Goal: Communication & Community: Answer question/provide support

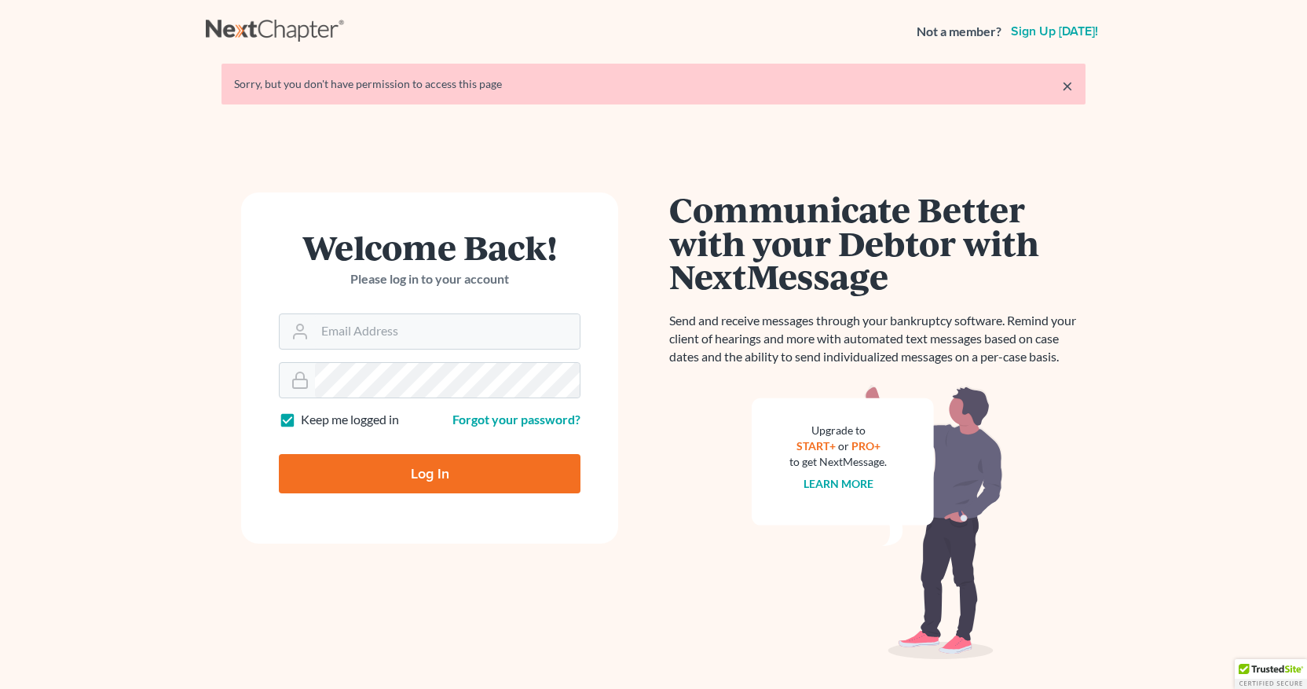
type input "[EMAIL_ADDRESS][DOMAIN_NAME]"
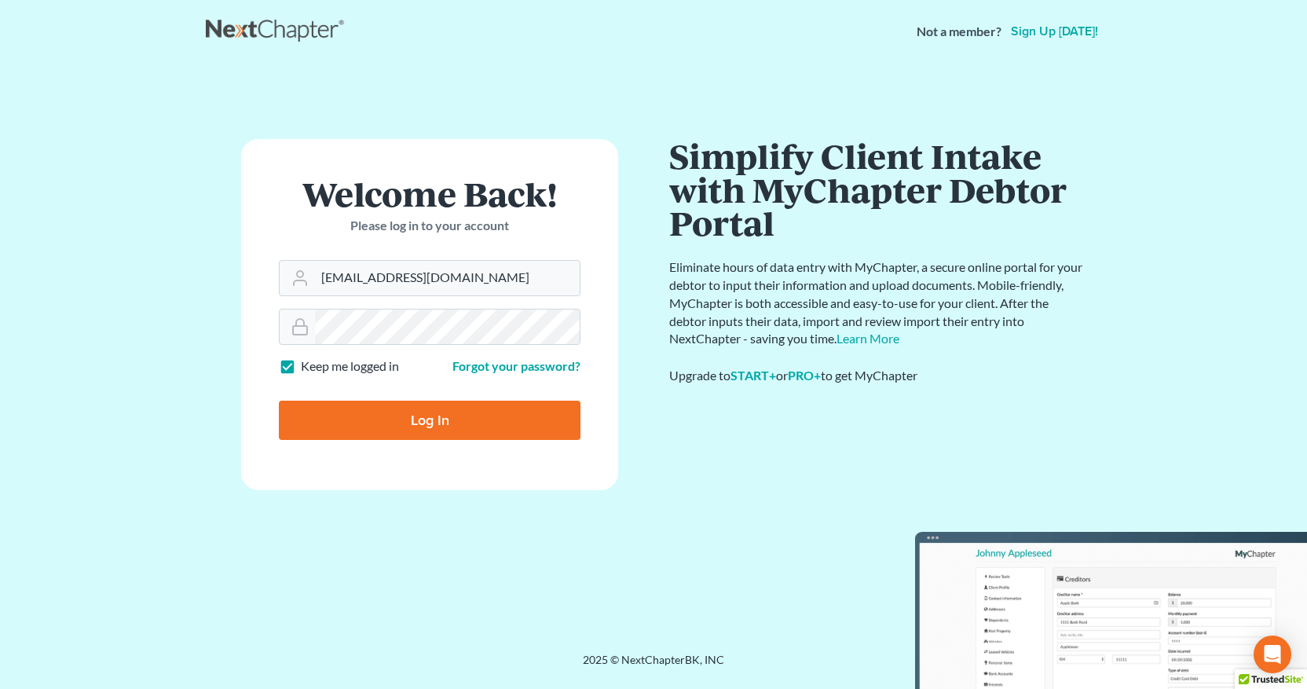
click at [431, 424] on input "Log In" at bounding box center [430, 420] width 302 height 39
type input "Thinking..."
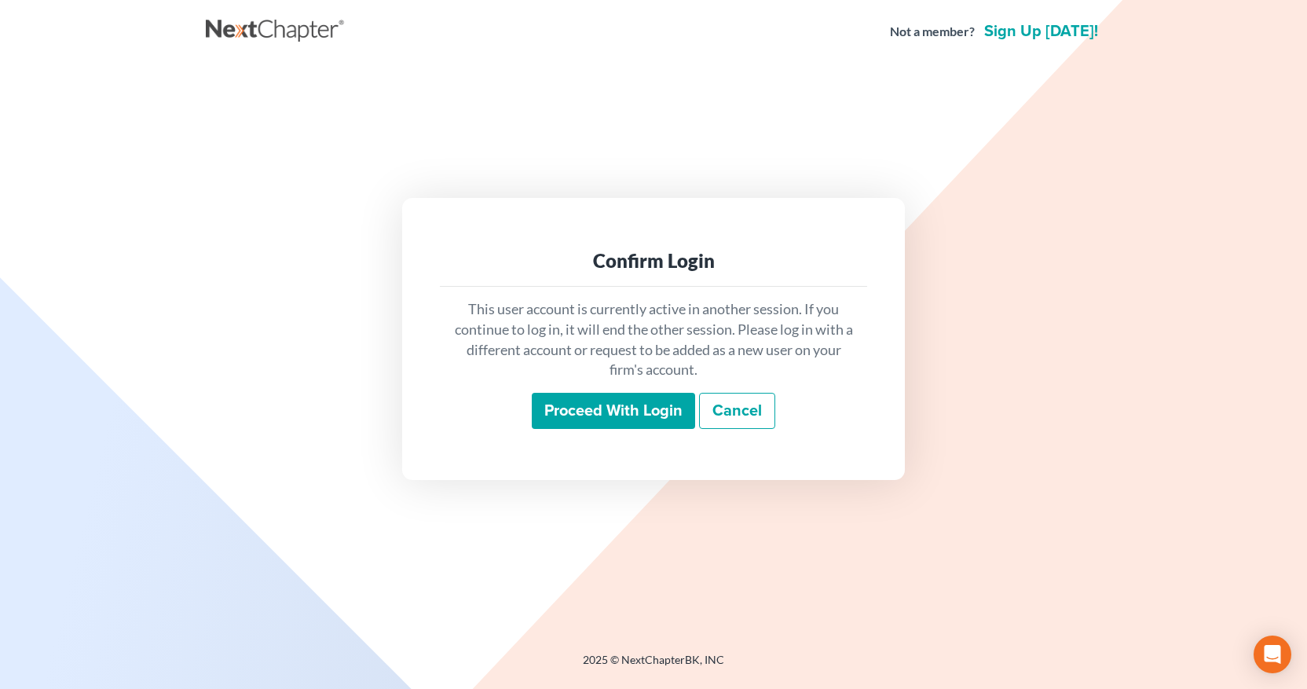
click at [640, 413] on input "Proceed with login" at bounding box center [613, 411] width 163 height 36
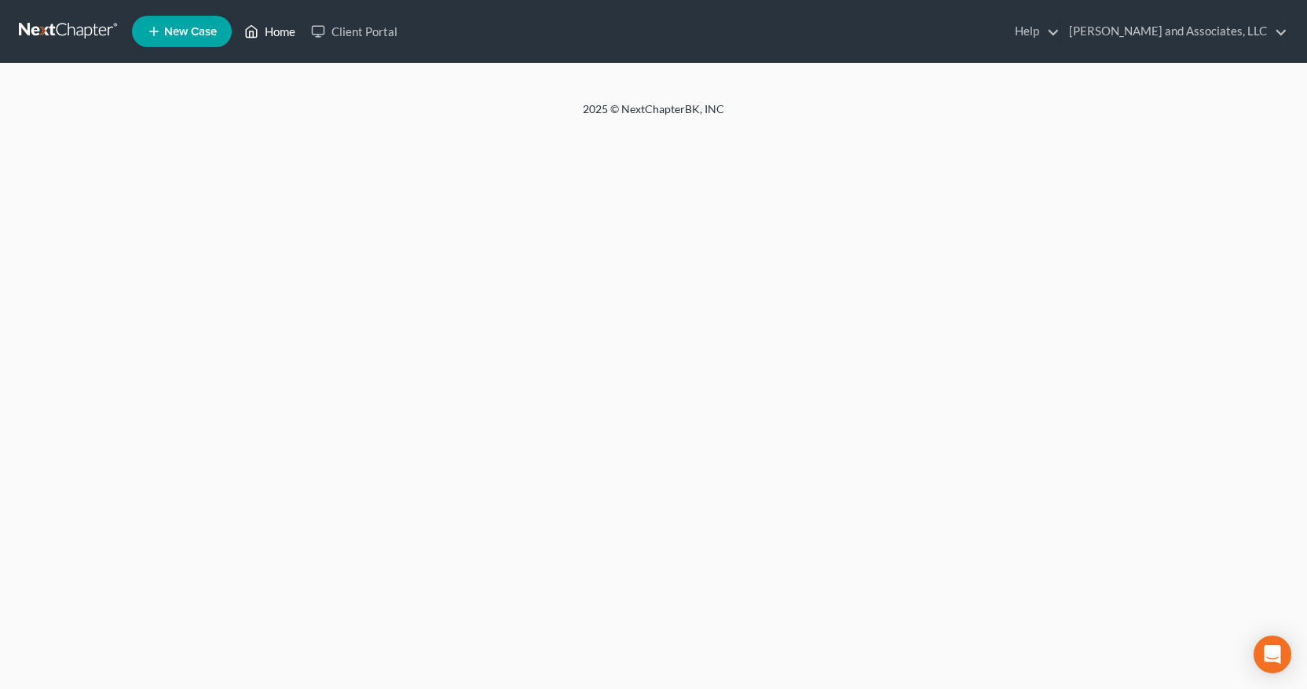
click at [277, 32] on link "Home" at bounding box center [270, 31] width 67 height 28
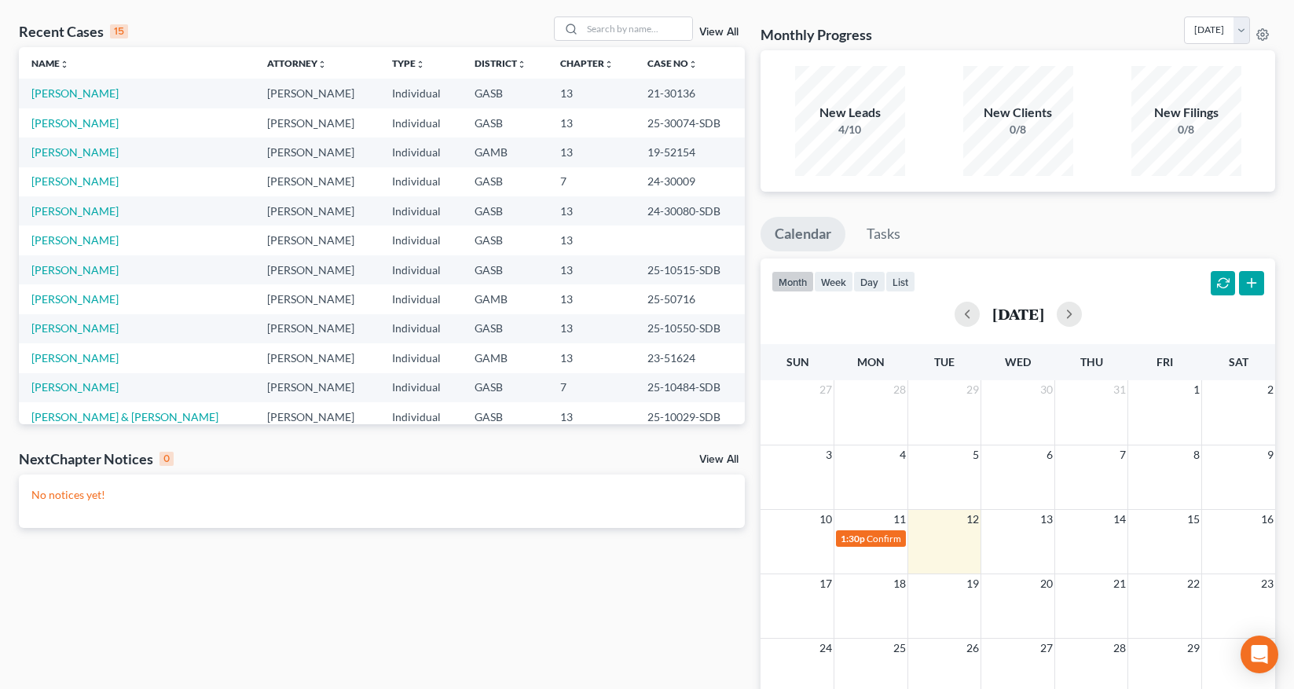
scroll to position [64, 0]
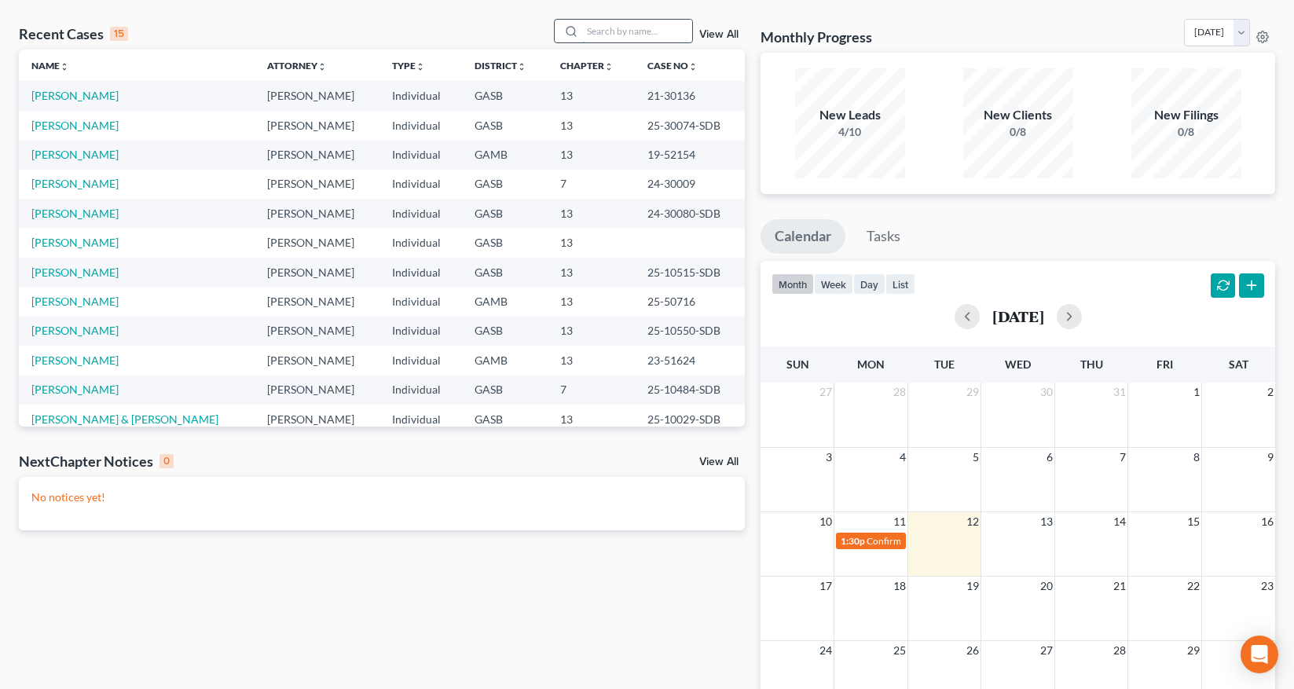
click at [600, 25] on input "search" at bounding box center [637, 31] width 110 height 23
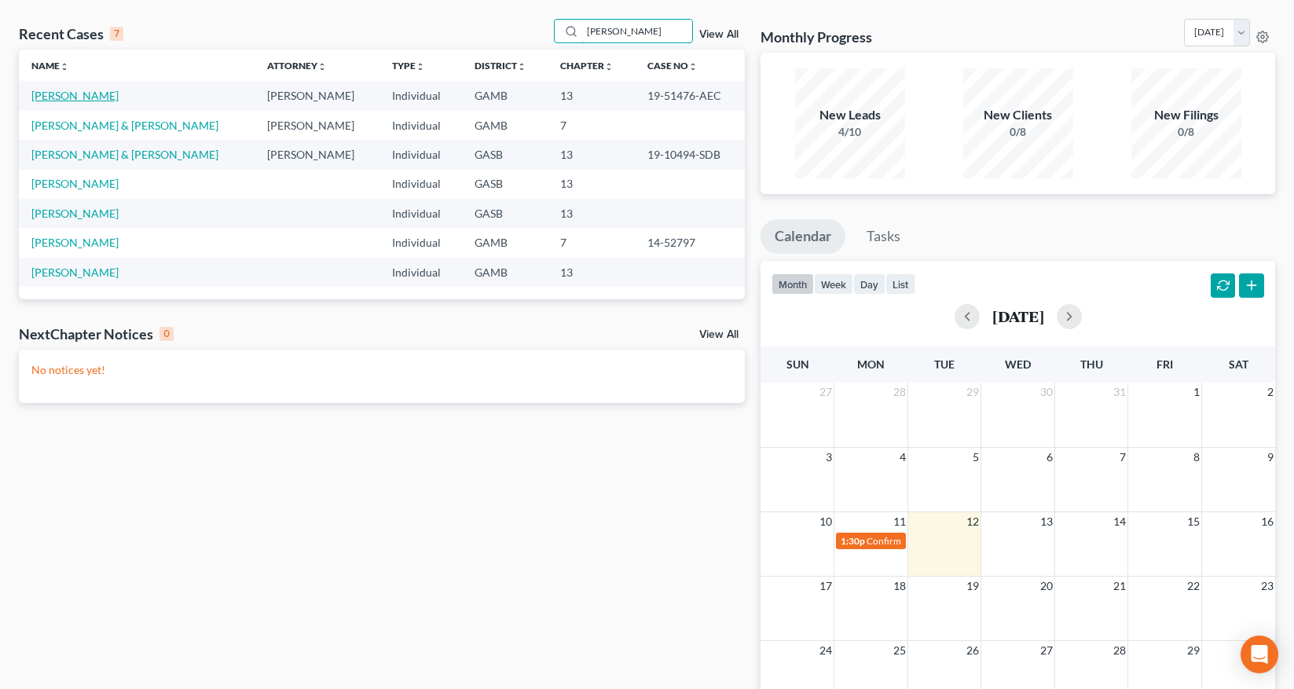
type input "[PERSON_NAME]"
click at [84, 98] on link "[PERSON_NAME]" at bounding box center [74, 95] width 87 height 13
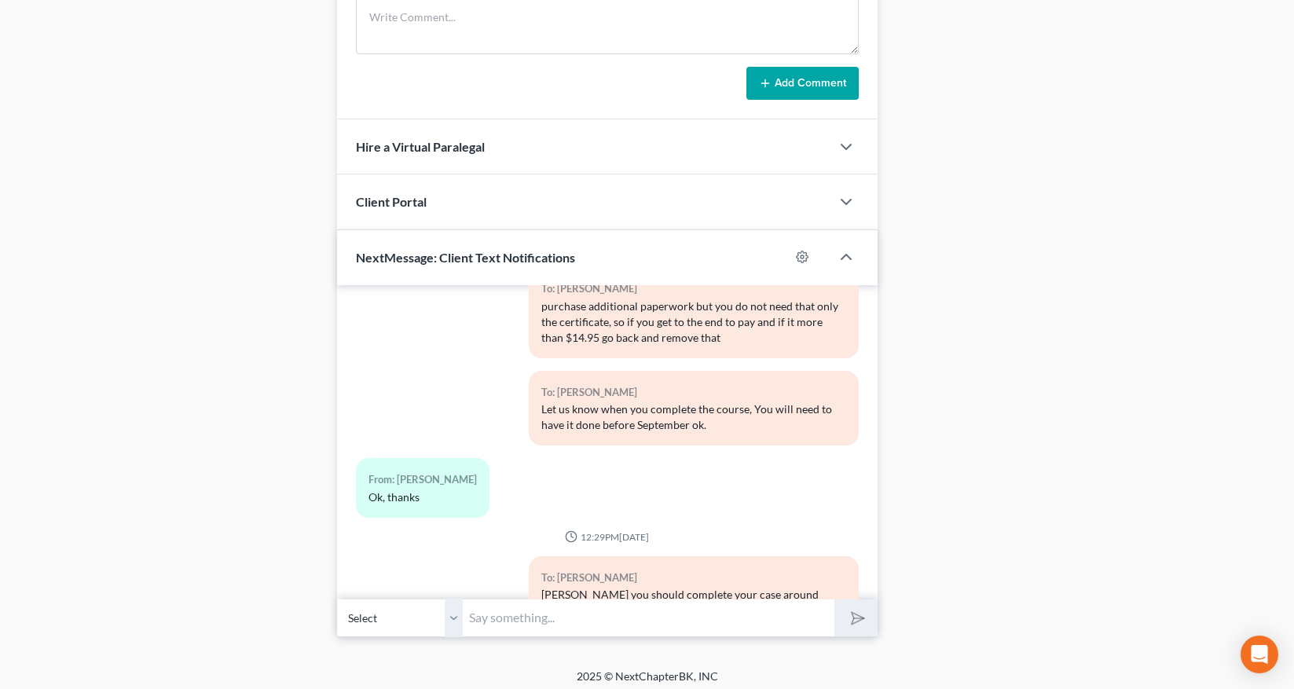
scroll to position [842, 0]
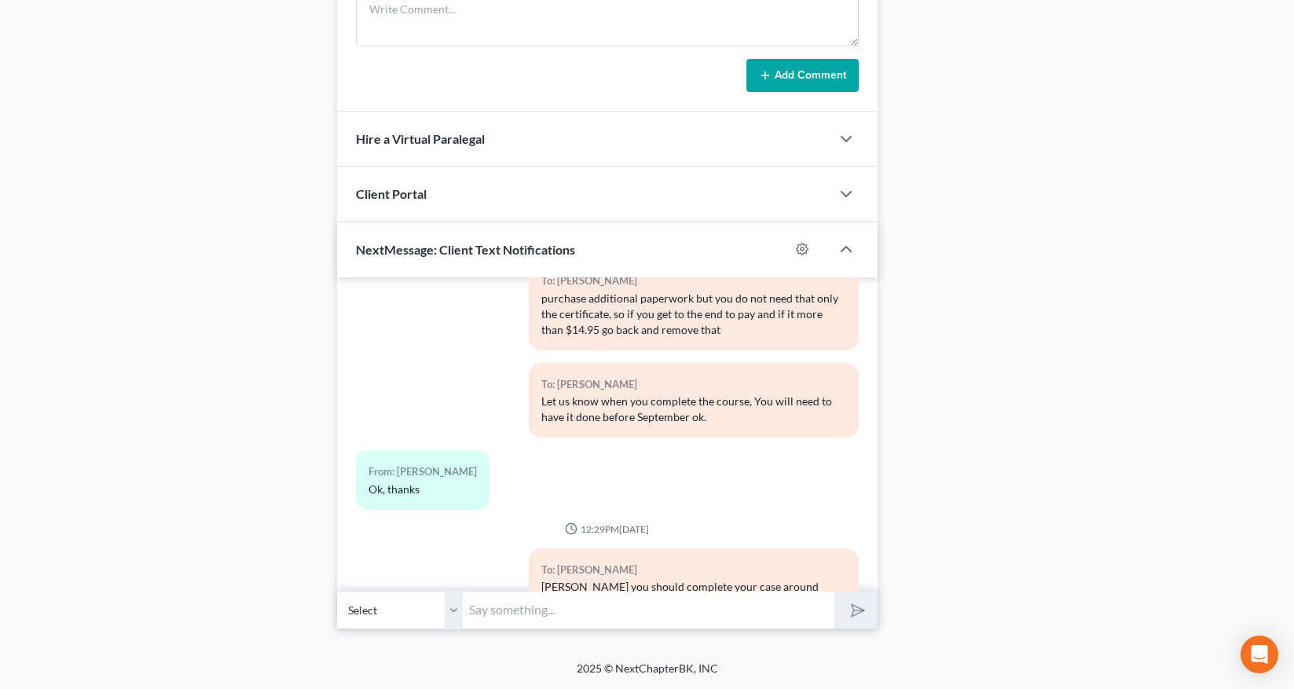
click at [458, 618] on select "Select [PHONE_NUMBER] - [PERSON_NAME]" at bounding box center [400, 610] width 126 height 39
click at [337, 591] on select "Select [PHONE_NUMBER] - [PERSON_NAME]" at bounding box center [400, 610] width 126 height 39
click at [489, 612] on input "text" at bounding box center [649, 610] width 372 height 39
type input "Good Morning [PERSON_NAME], this is Rose, I have your request for Discharge whe…"
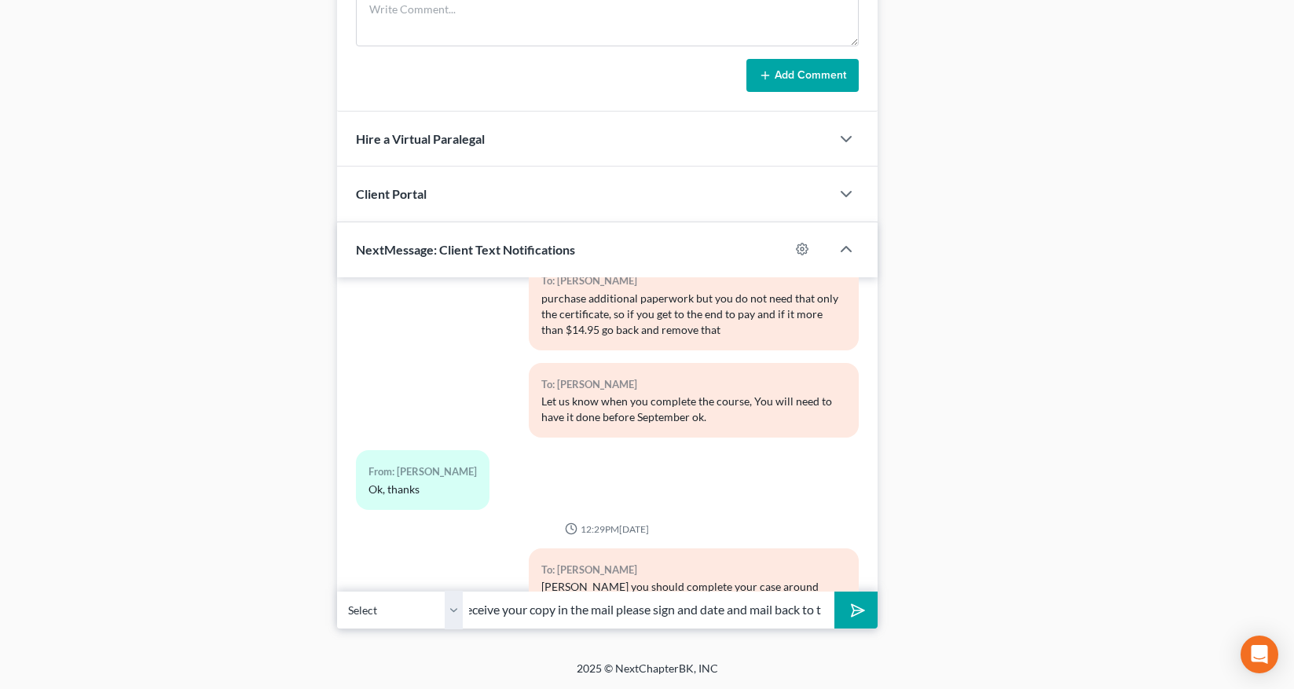
click at [834, 592] on button "submit" at bounding box center [855, 610] width 43 height 37
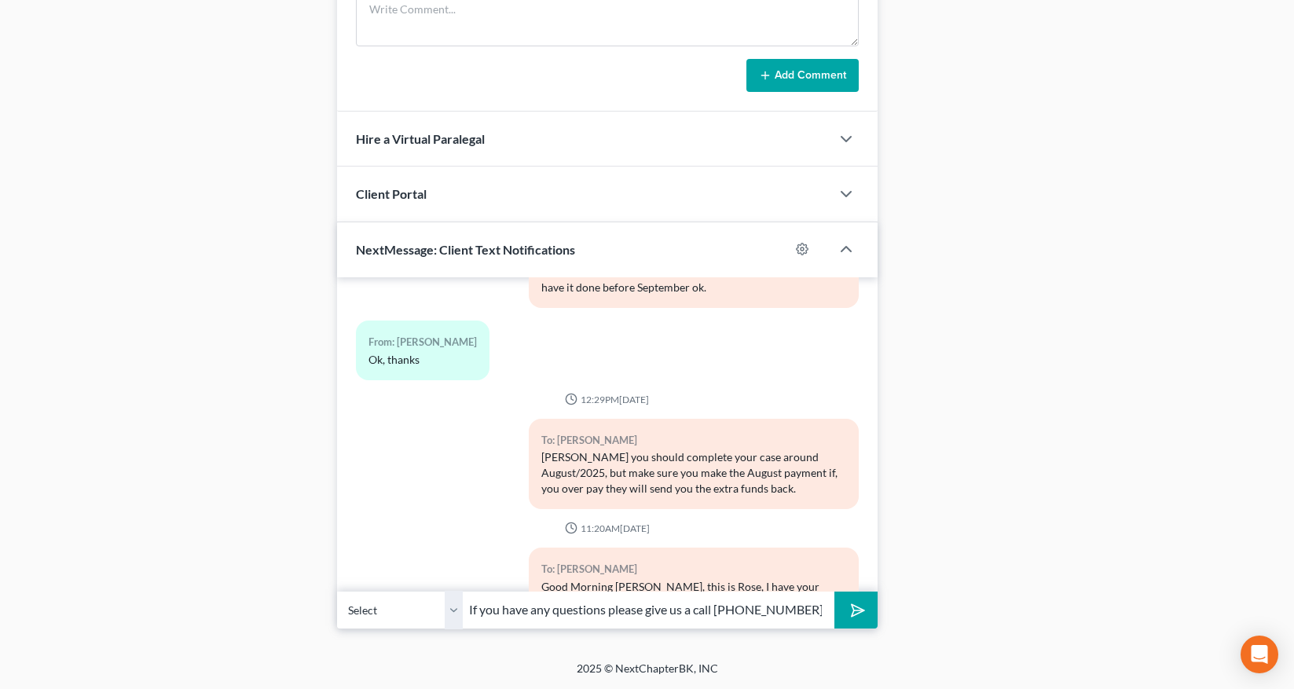
type input "If you have any questions please give us a call [PHONE_NUMBER]"
click at [862, 618] on button "submit" at bounding box center [855, 610] width 43 height 37
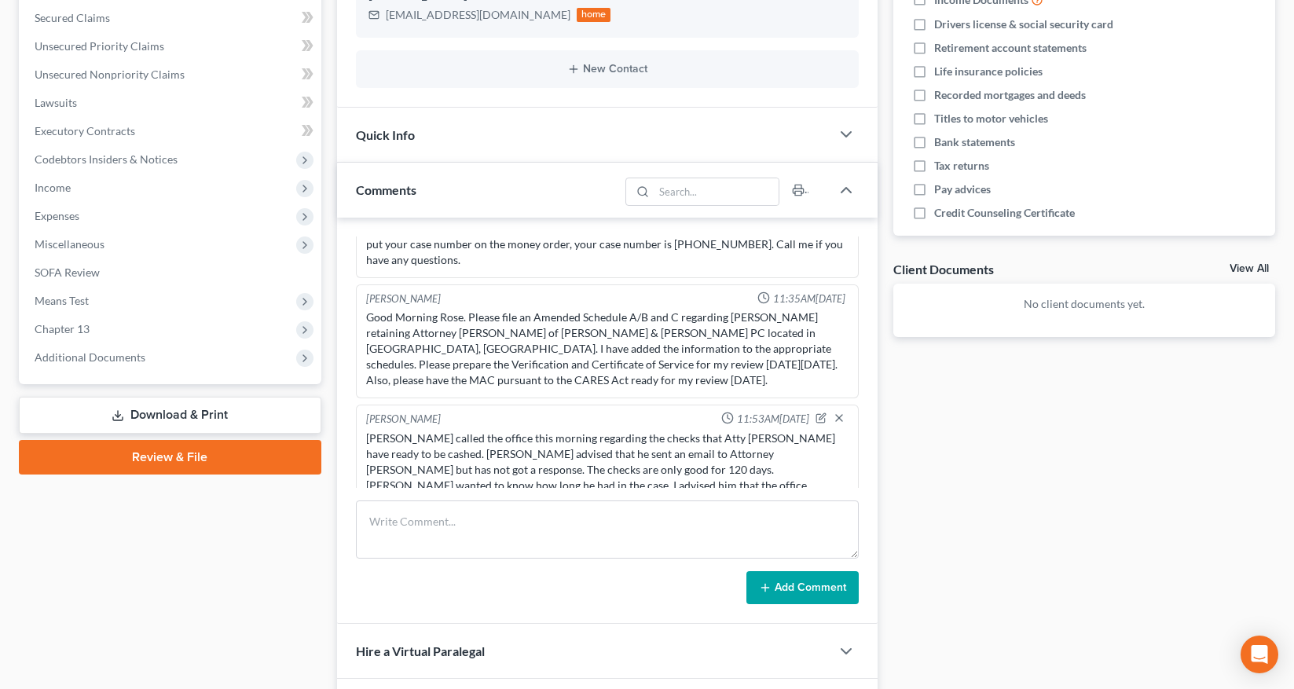
scroll to position [0, 0]
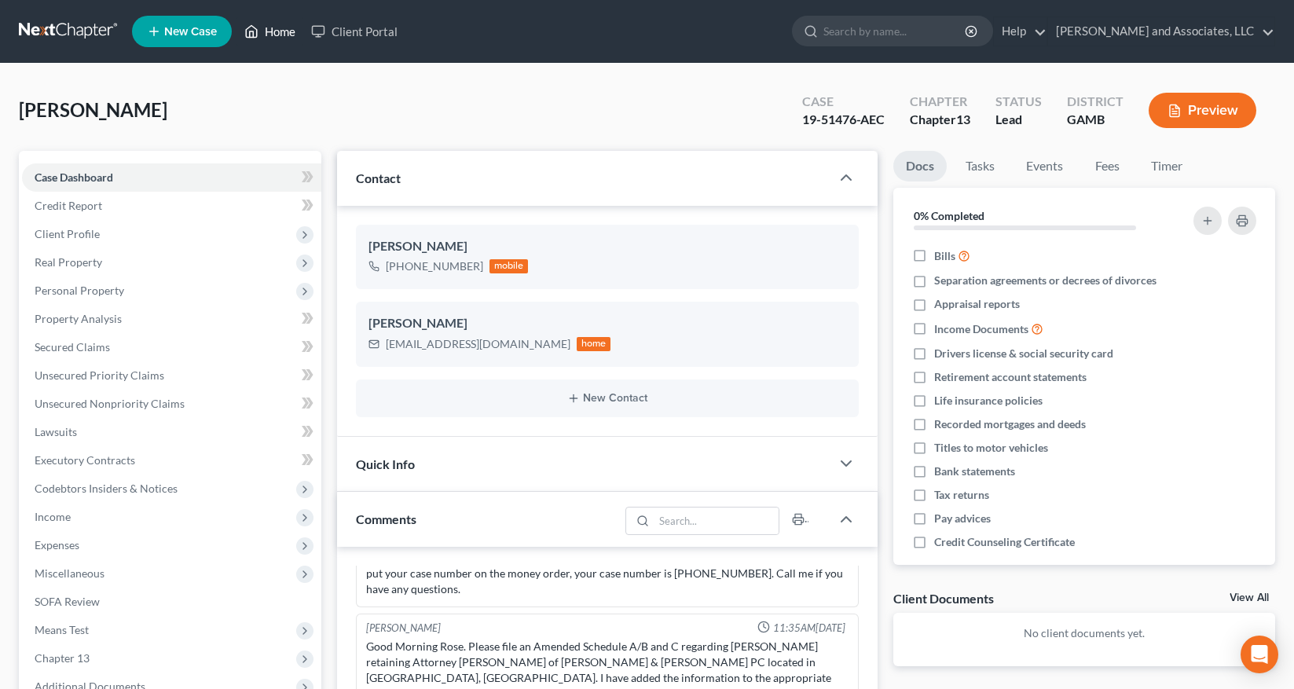
click at [275, 33] on link "Home" at bounding box center [270, 31] width 67 height 28
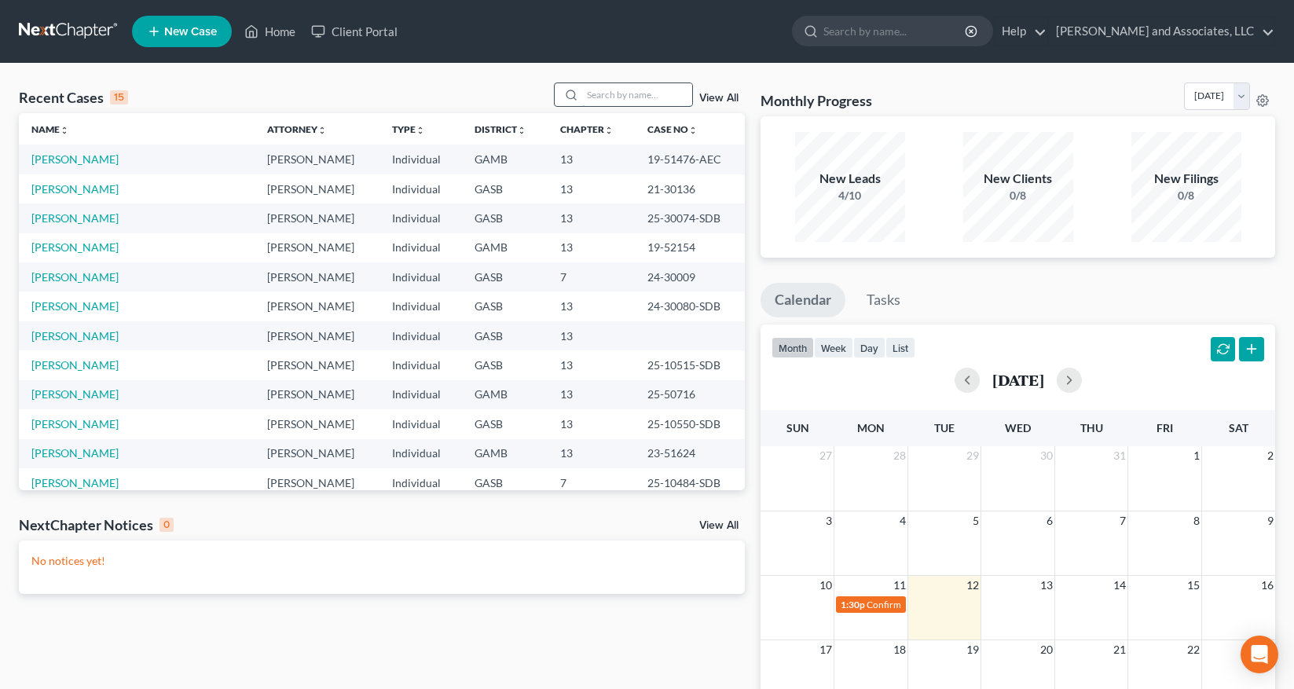
click at [600, 97] on input "search" at bounding box center [637, 94] width 110 height 23
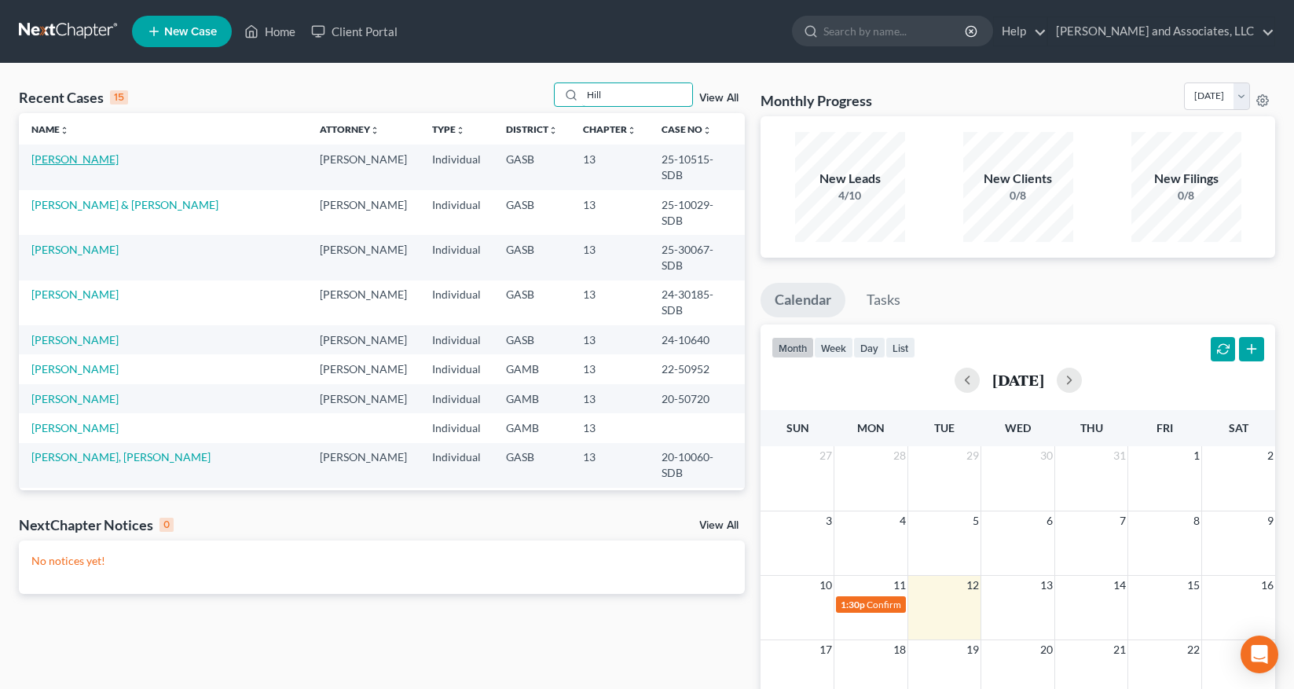
type input "Hill"
click at [81, 161] on link "[PERSON_NAME]" at bounding box center [74, 158] width 87 height 13
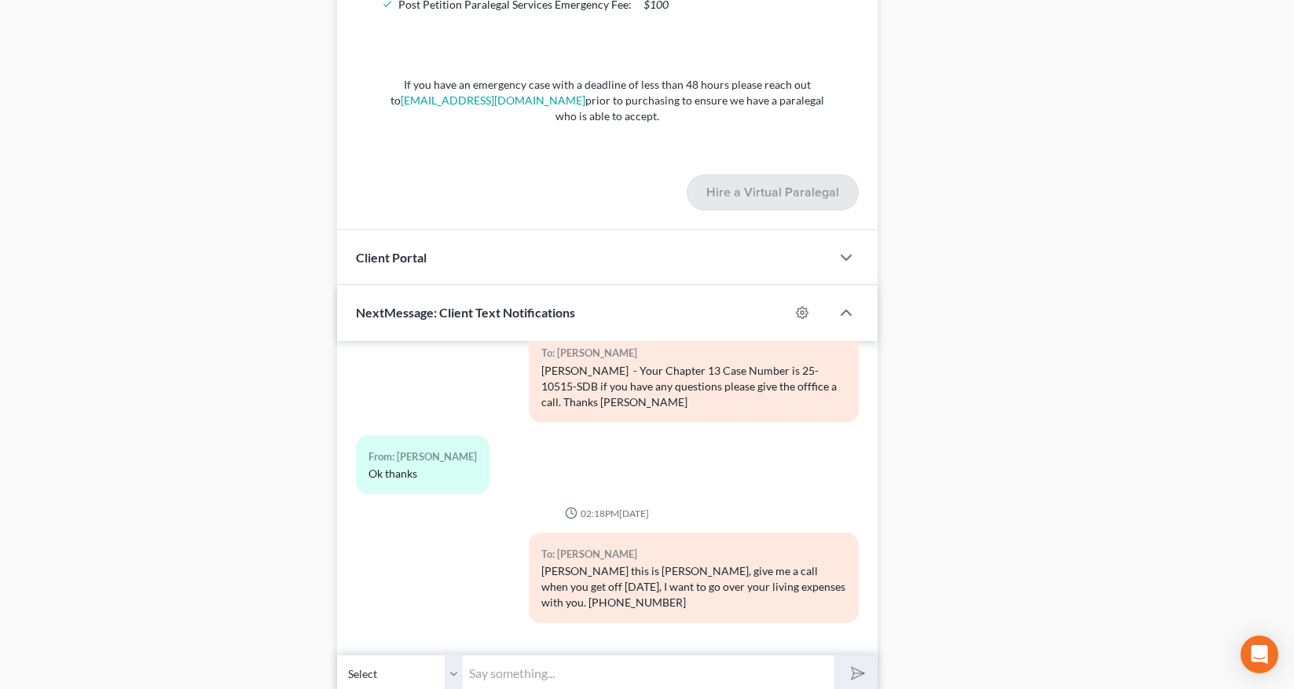
scroll to position [1149, 0]
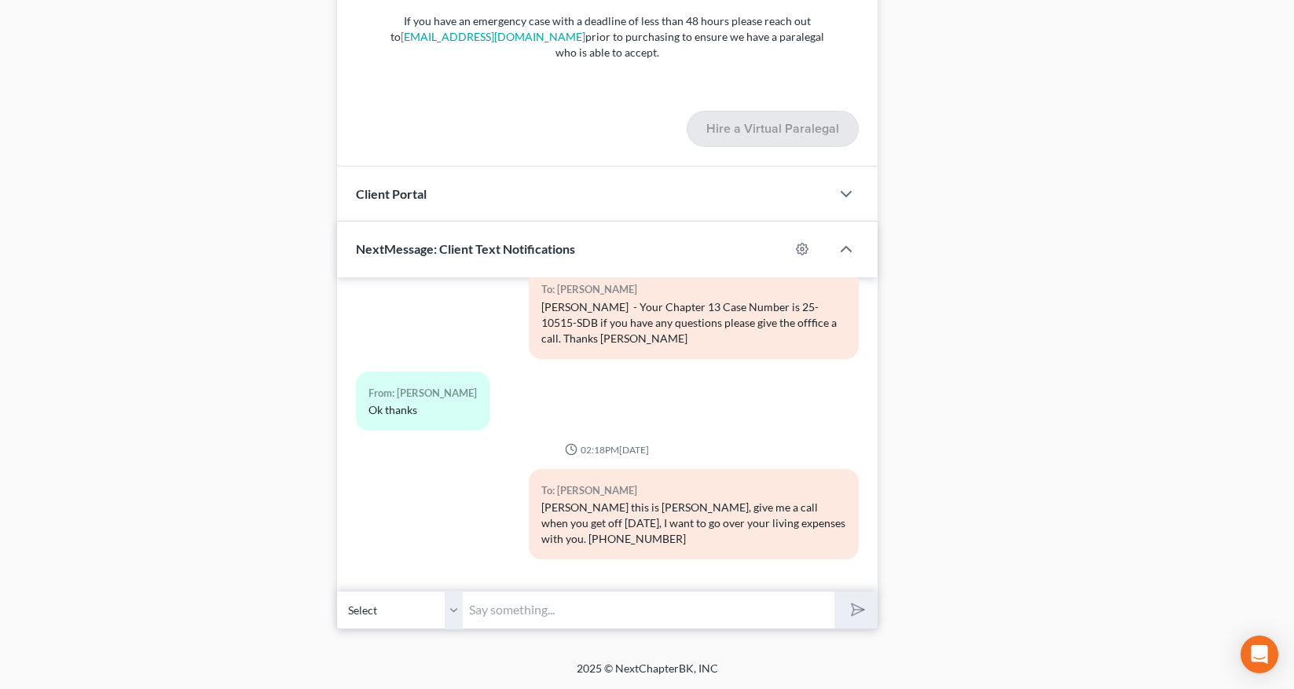
click at [453, 620] on select "Select [PHONE_NUMBER] - [PERSON_NAME]" at bounding box center [400, 610] width 126 height 39
click at [337, 591] on select "Select [PHONE_NUMBER] - [PERSON_NAME]" at bounding box center [400, 610] width 126 height 39
click at [507, 611] on input "text" at bounding box center [649, 610] width 372 height 39
type input "Good Morning [PERSON_NAME] this is [PERSON_NAME] from Attorney [PERSON_NAME] of…"
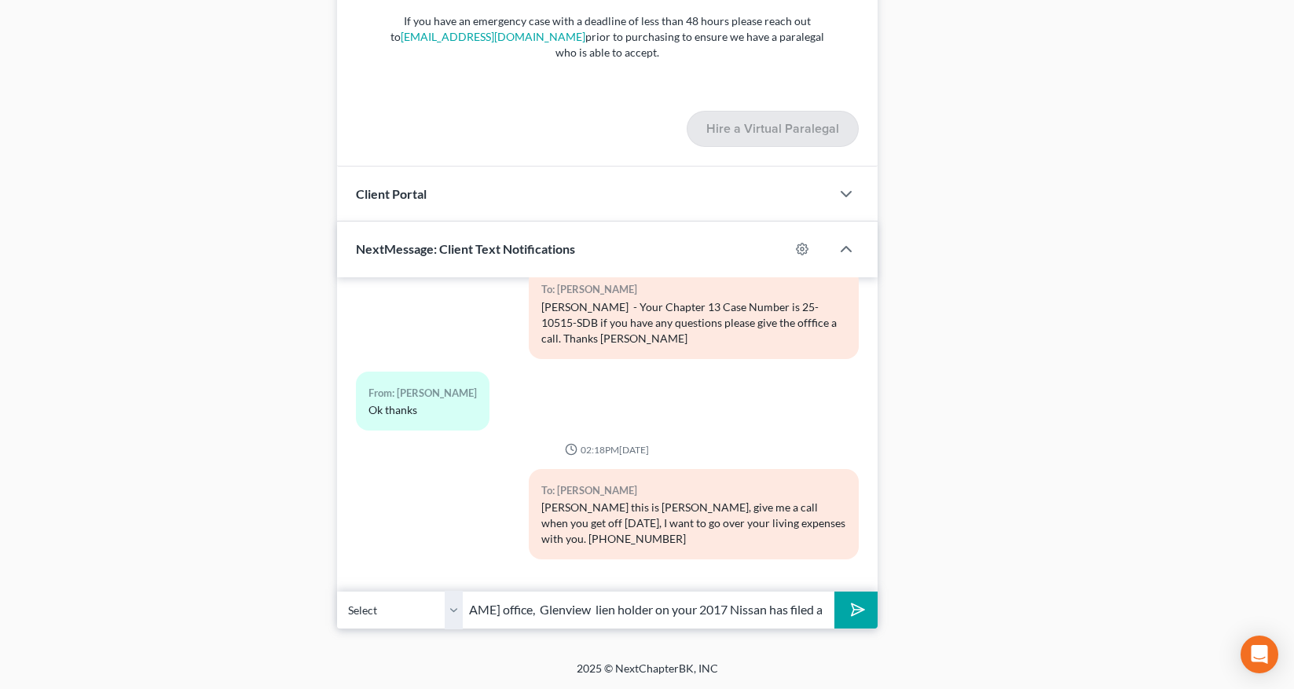
click at [834, 592] on button "submit" at bounding box center [855, 610] width 43 height 37
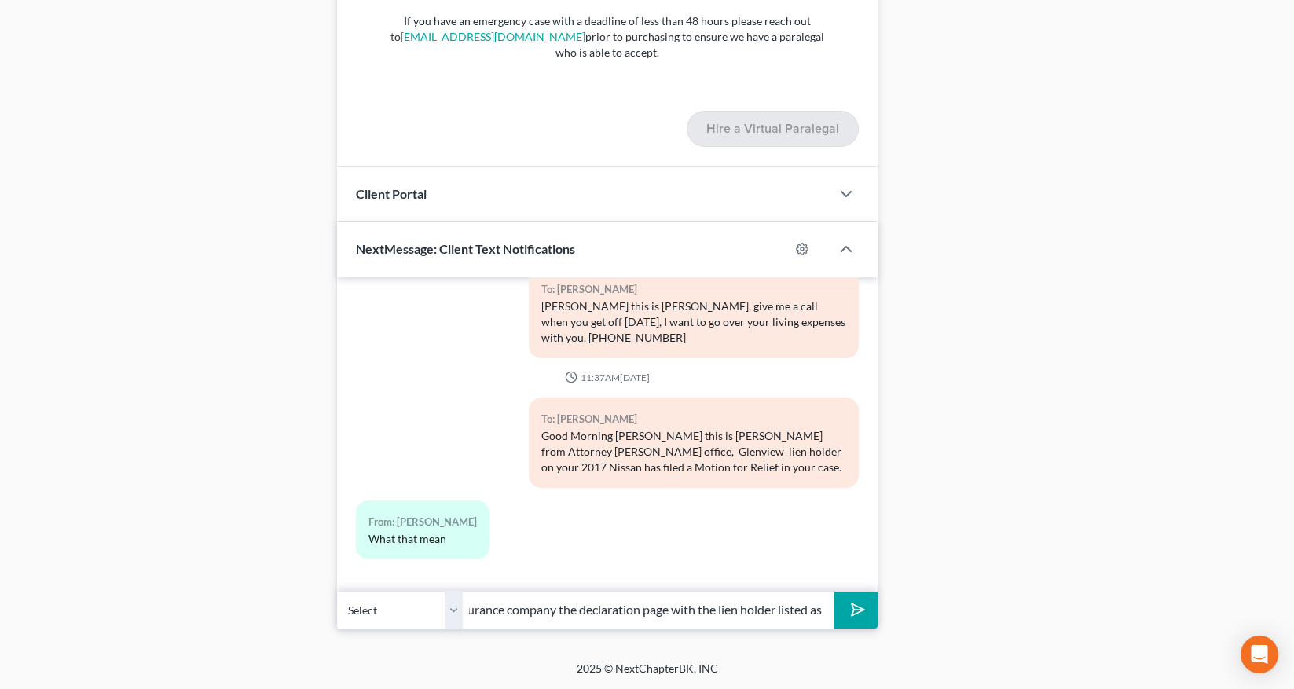
scroll to position [0, 497]
click at [834, 592] on button "submit" at bounding box center [855, 610] width 43 height 37
type input "They are requesting Full Coverage insurance on this vehicle. So we will need fr…"
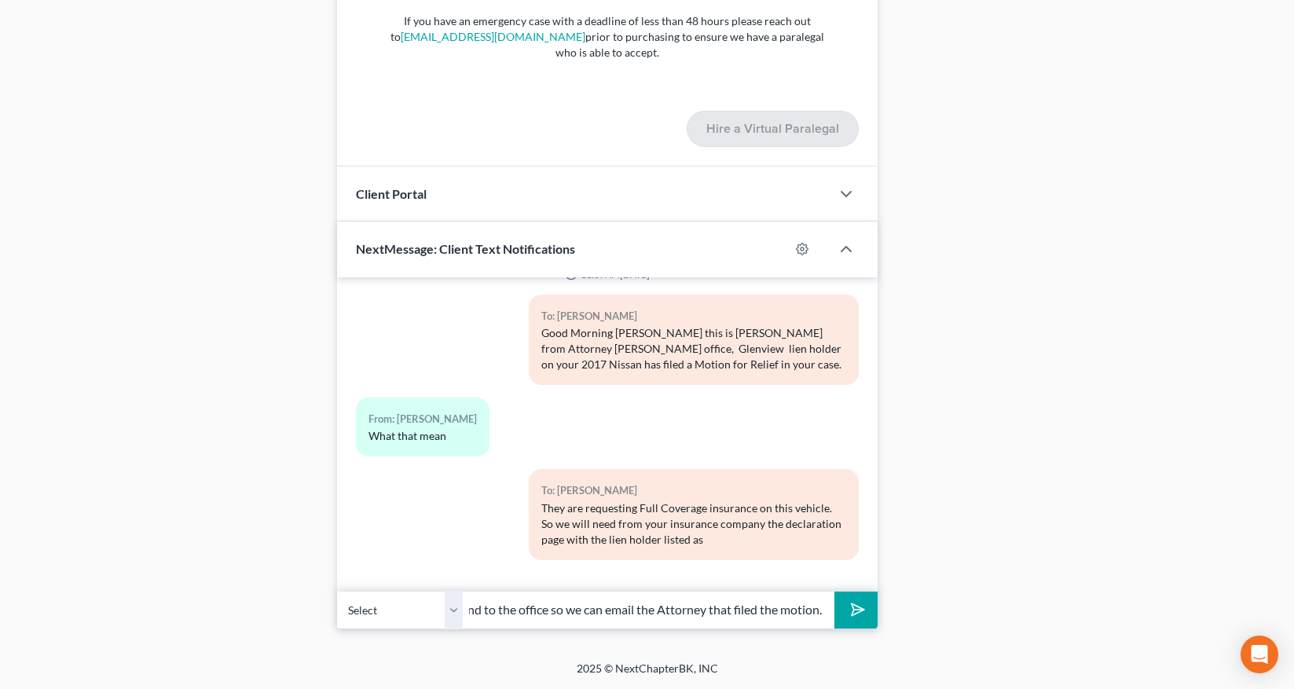
scroll to position [0, 193]
type input "he loss payee, You will need to send to the office so we can email the Attorney…"
click at [834, 592] on button "submit" at bounding box center [855, 610] width 43 height 37
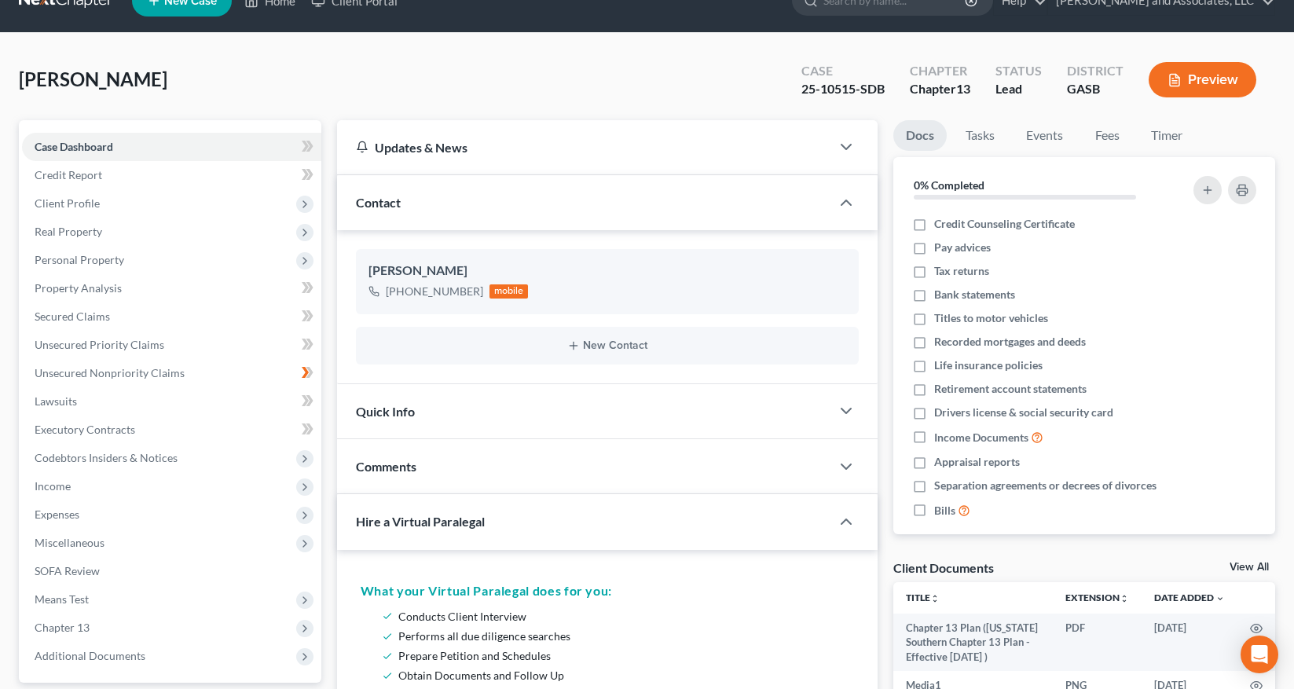
scroll to position [0, 0]
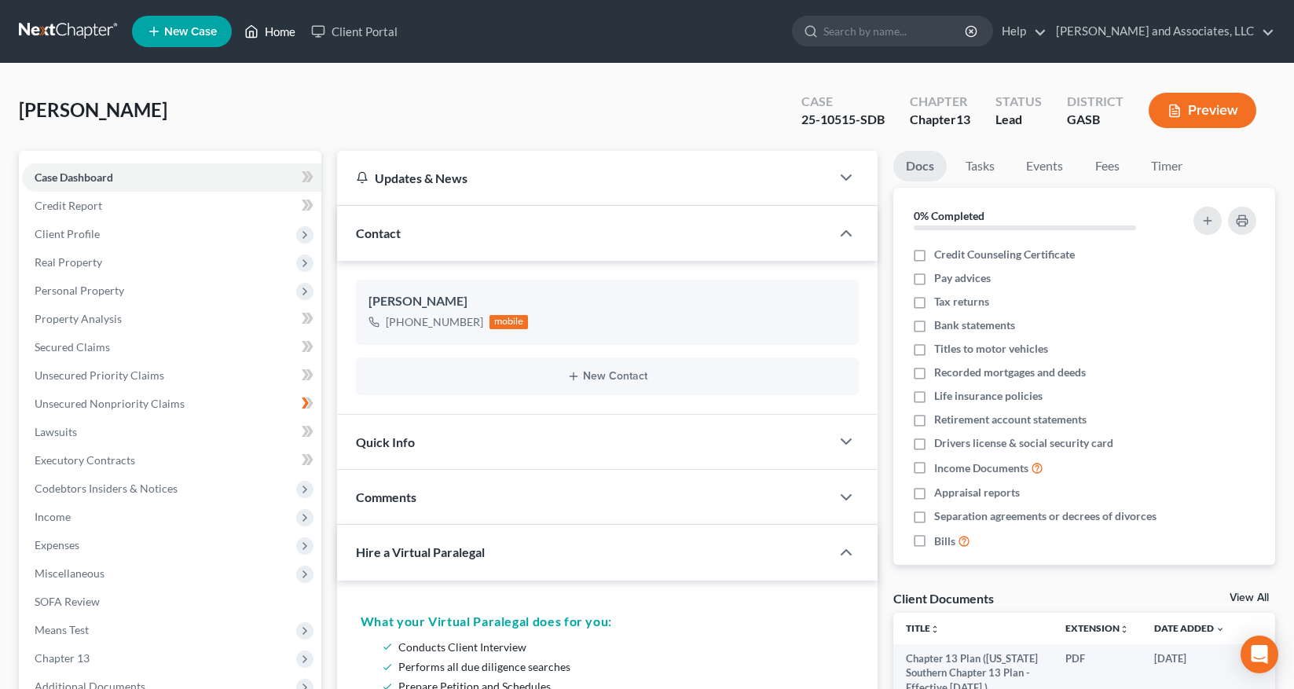
click at [280, 33] on link "Home" at bounding box center [270, 31] width 67 height 28
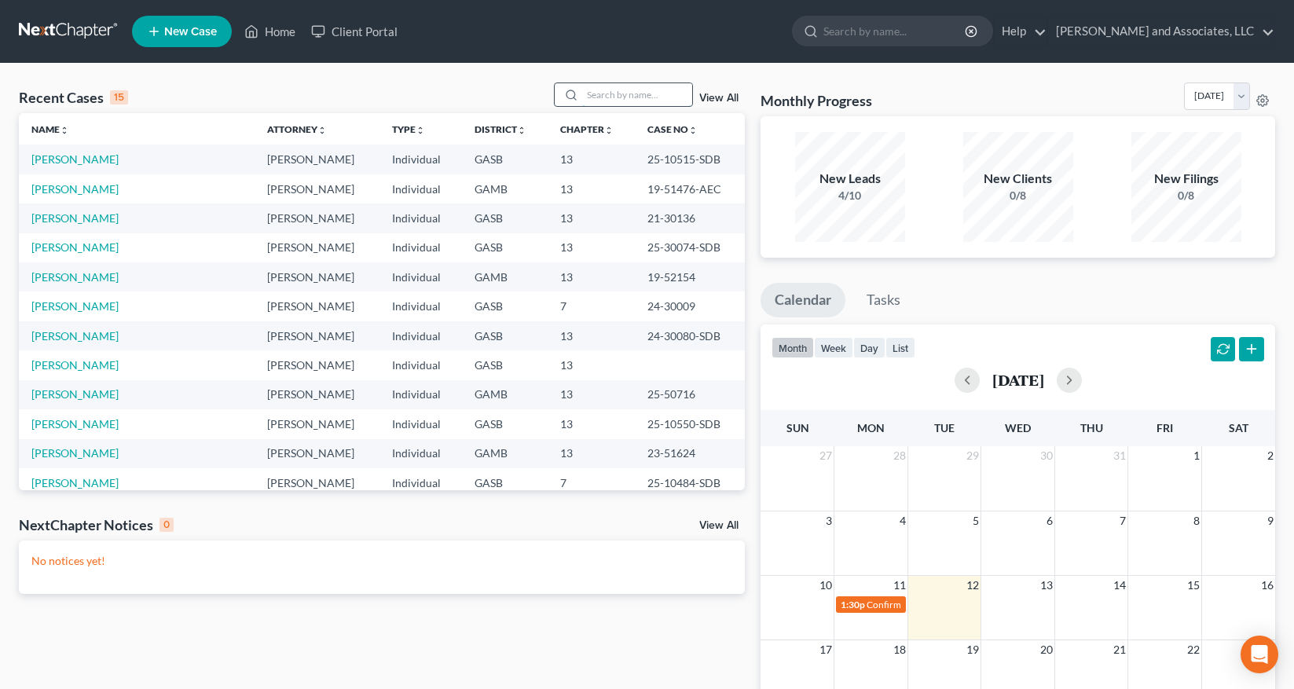
click at [598, 96] on input "search" at bounding box center [637, 94] width 110 height 23
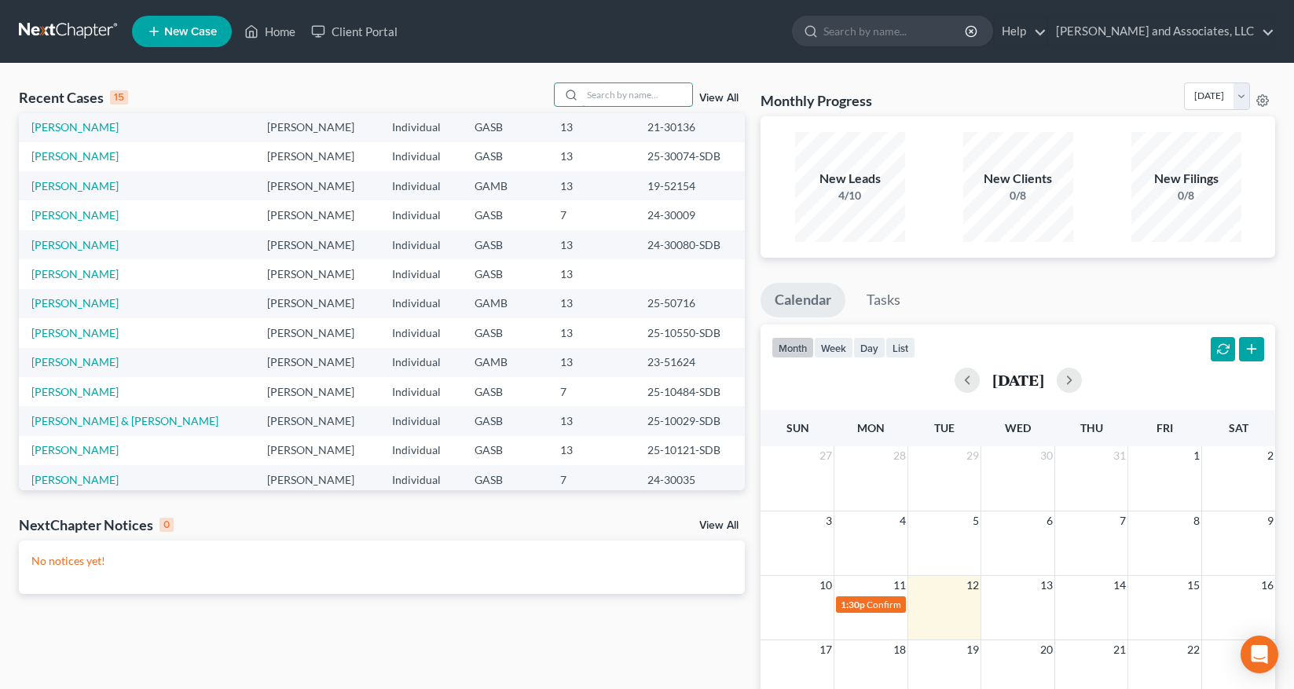
scroll to position [108, 0]
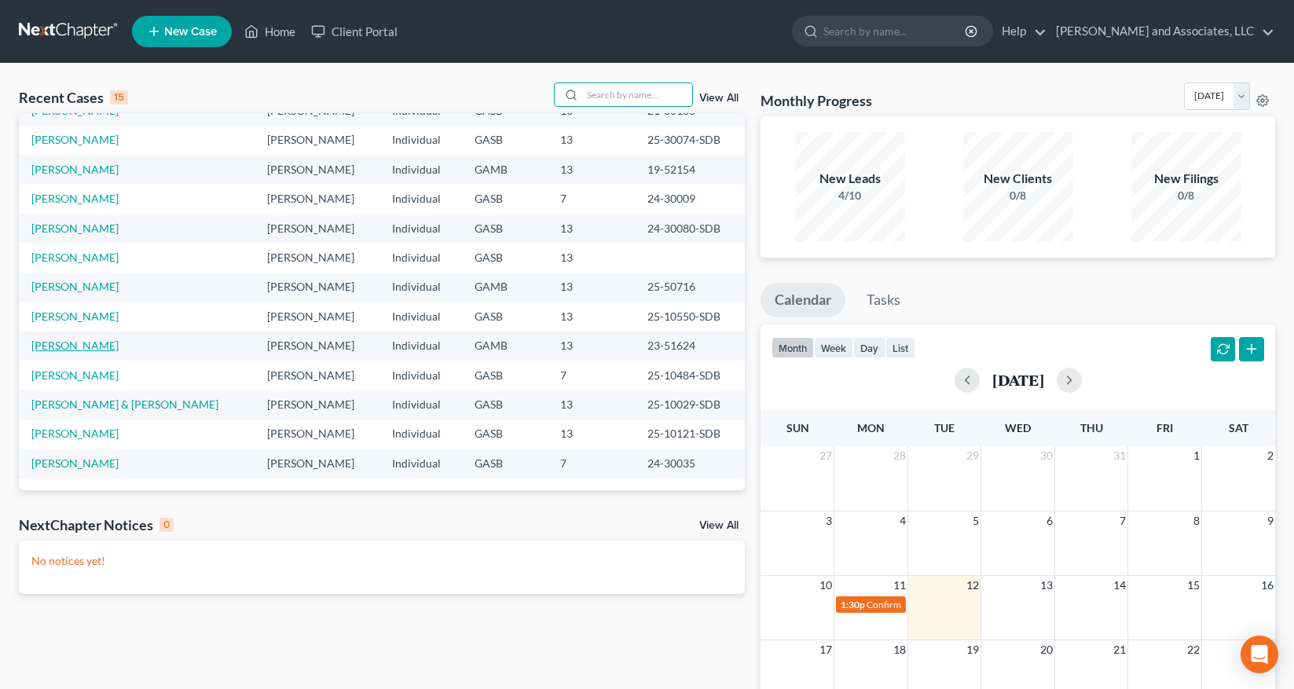
click at [95, 345] on link "[PERSON_NAME]" at bounding box center [74, 345] width 87 height 13
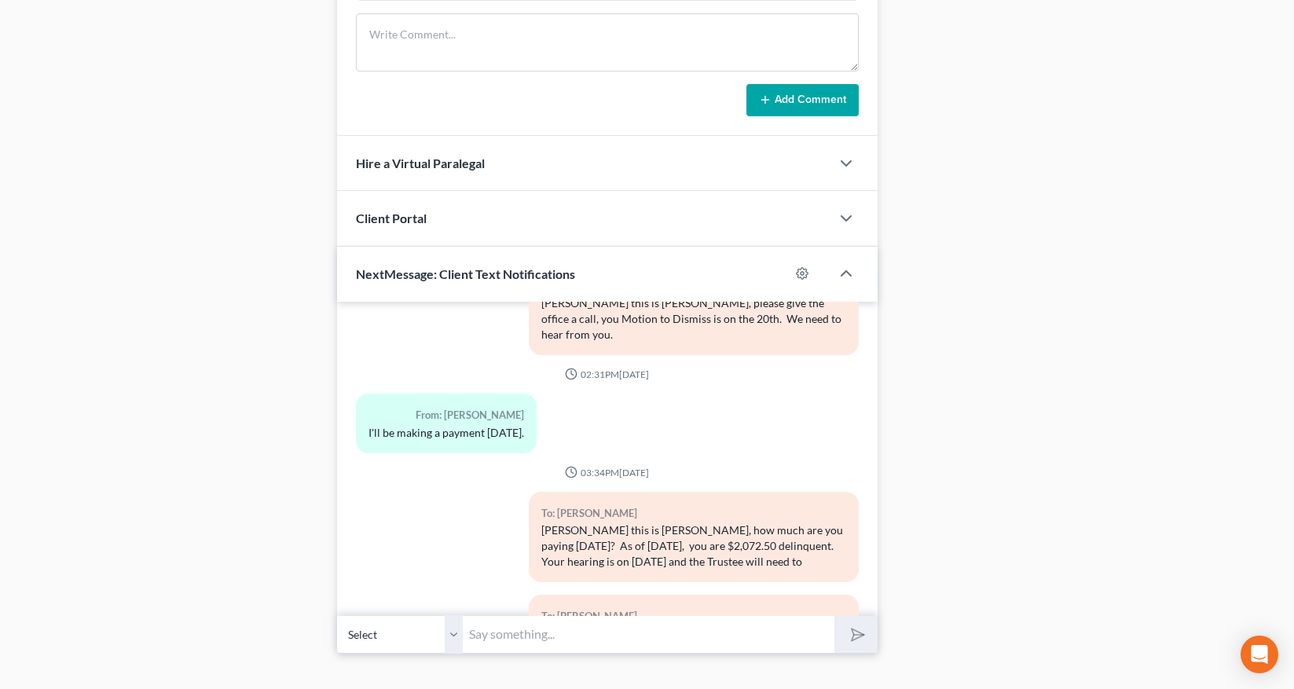
scroll to position [1037, 0]
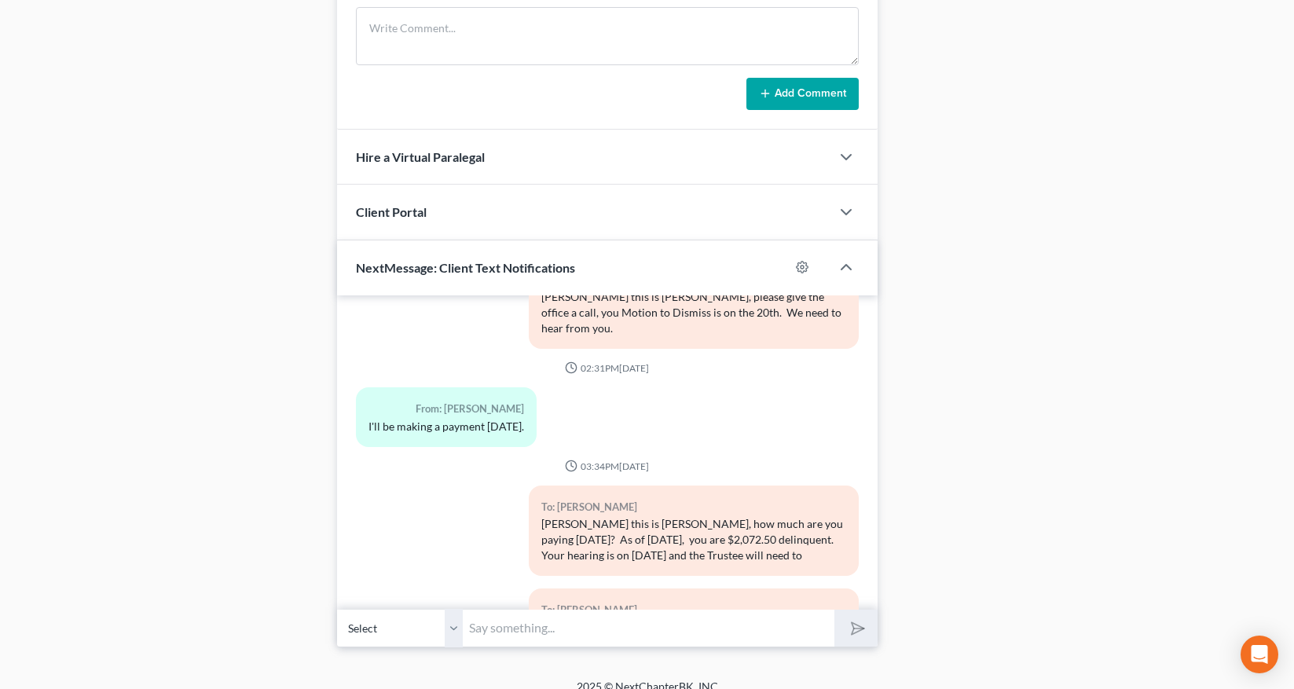
drag, startPoint x: 455, startPoint y: 635, endPoint x: 458, endPoint y: 646, distance: 11.4
click at [455, 638] on select "Select [PHONE_NUMBER] - [PERSON_NAME]" at bounding box center [400, 628] width 126 height 39
click at [337, 609] on select "Select [PHONE_NUMBER] - [PERSON_NAME]" at bounding box center [400, 628] width 126 height 39
click at [493, 626] on input "text" at bounding box center [649, 628] width 372 height 39
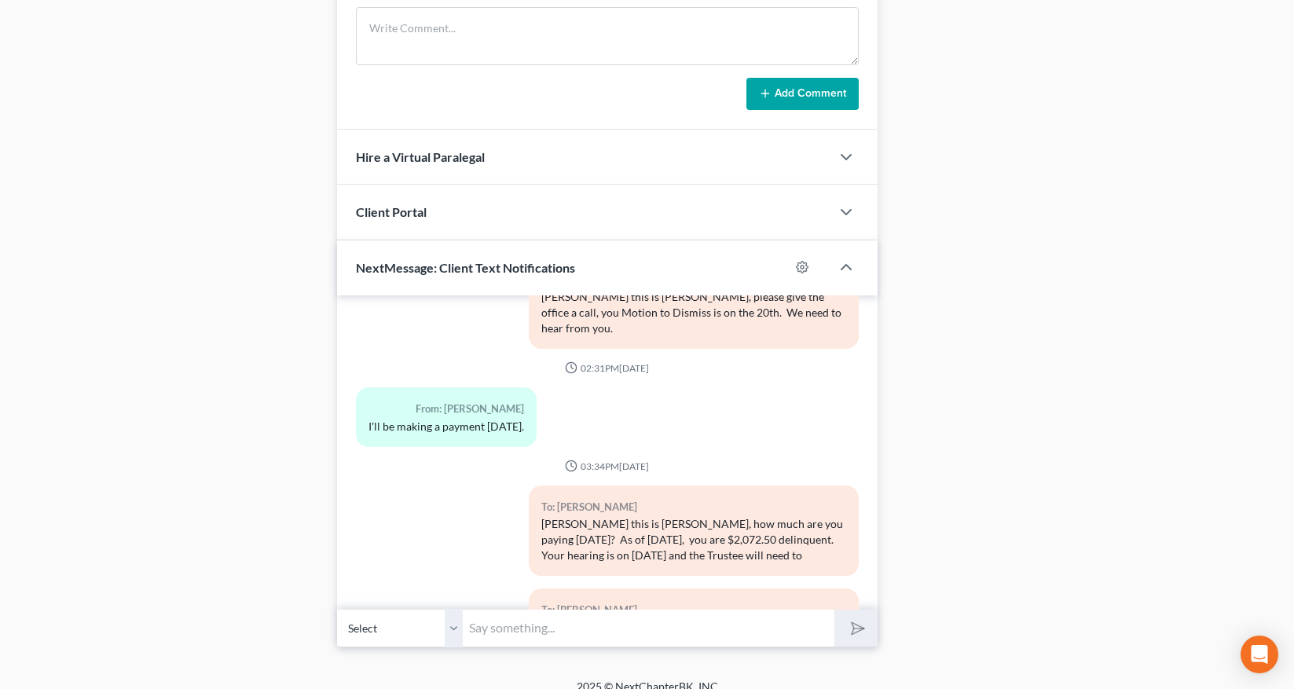
drag, startPoint x: 451, startPoint y: 632, endPoint x: 475, endPoint y: 647, distance: 27.9
click at [454, 632] on select "Select [PHONE_NUMBER] - [PERSON_NAME]" at bounding box center [400, 628] width 126 height 39
click at [337, 609] on select "Select [PHONE_NUMBER] - [PERSON_NAME]" at bounding box center [400, 628] width 126 height 39
click at [504, 632] on input "text" at bounding box center [649, 628] width 372 height 39
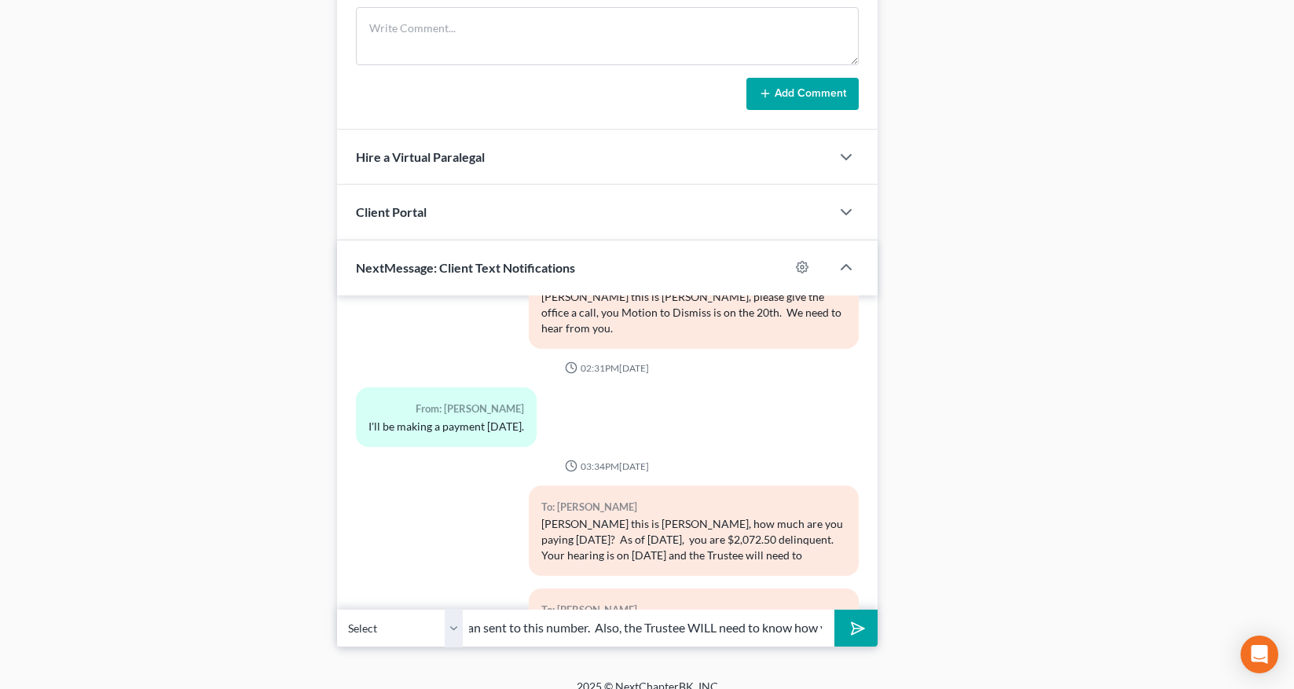
click at [834, 610] on button "submit" at bounding box center [855, 628] width 43 height 37
type input "[PERSON_NAME] we will need a copy of the receipt of the funds you are sending […"
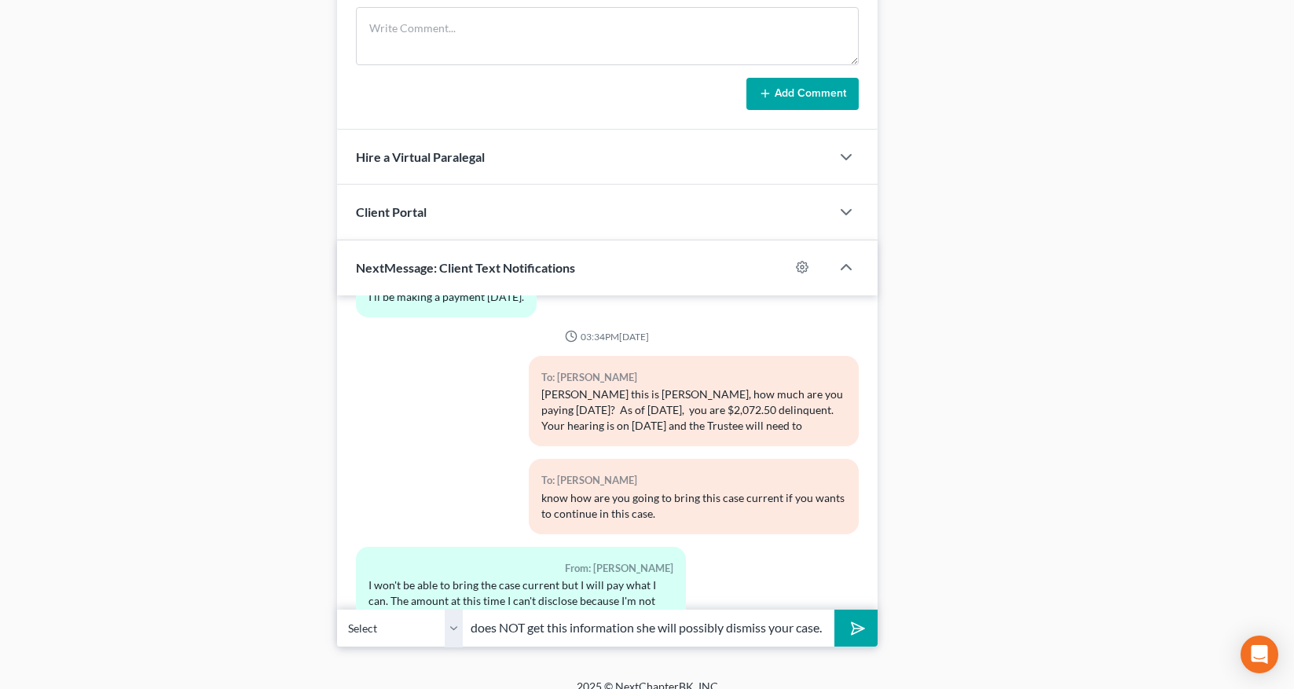
scroll to position [0, 231]
type input "are going to bring the case current. I f she does NOT get this information she …"
click at [834, 610] on button "submit" at bounding box center [855, 628] width 43 height 37
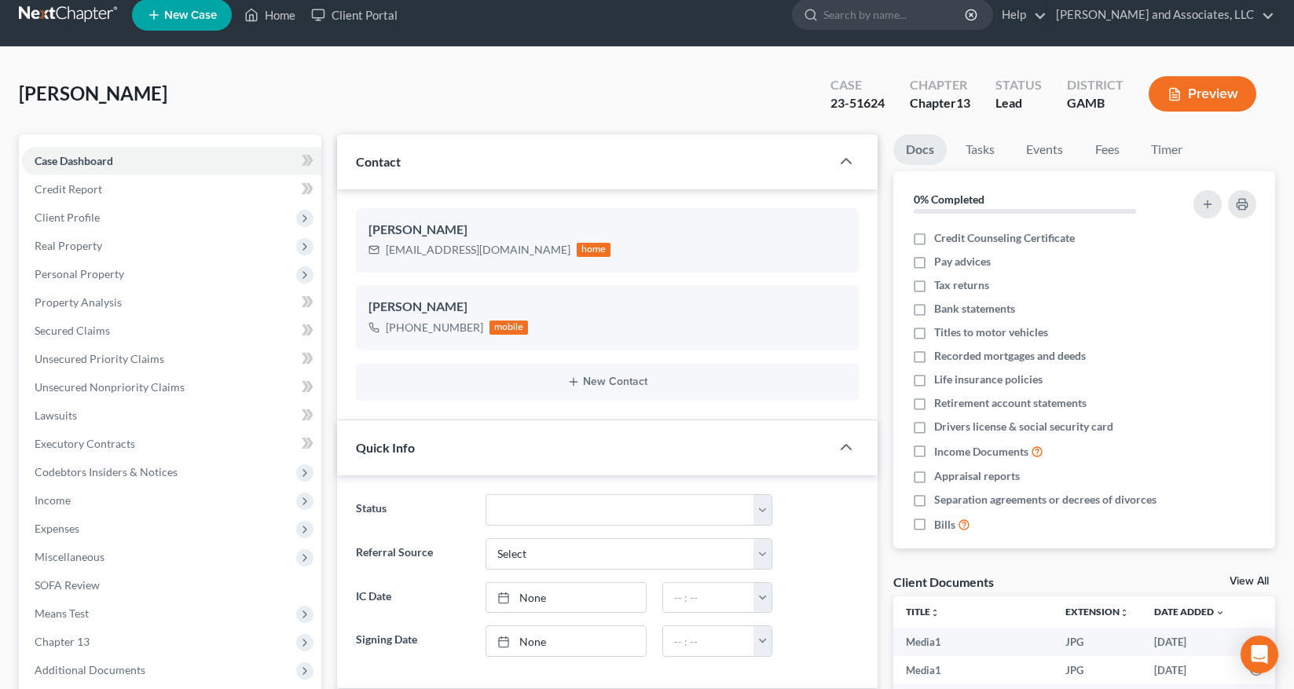
scroll to position [0, 0]
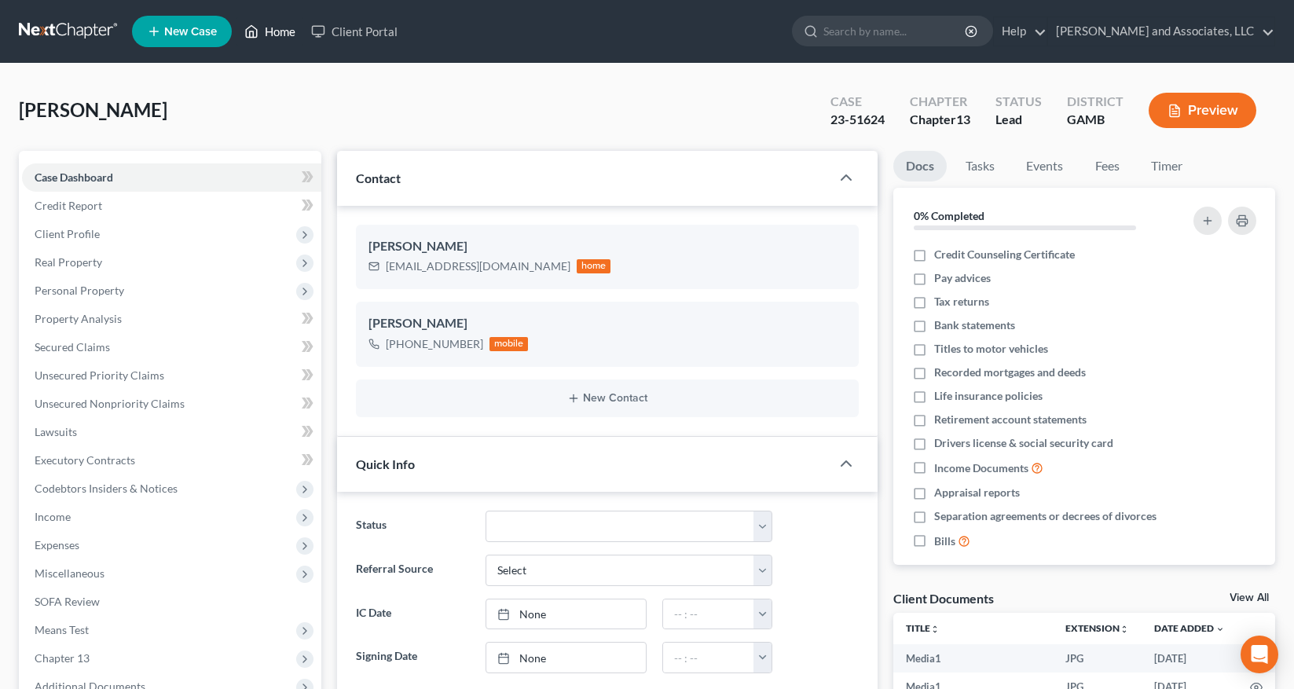
click at [287, 33] on link "Home" at bounding box center [270, 31] width 67 height 28
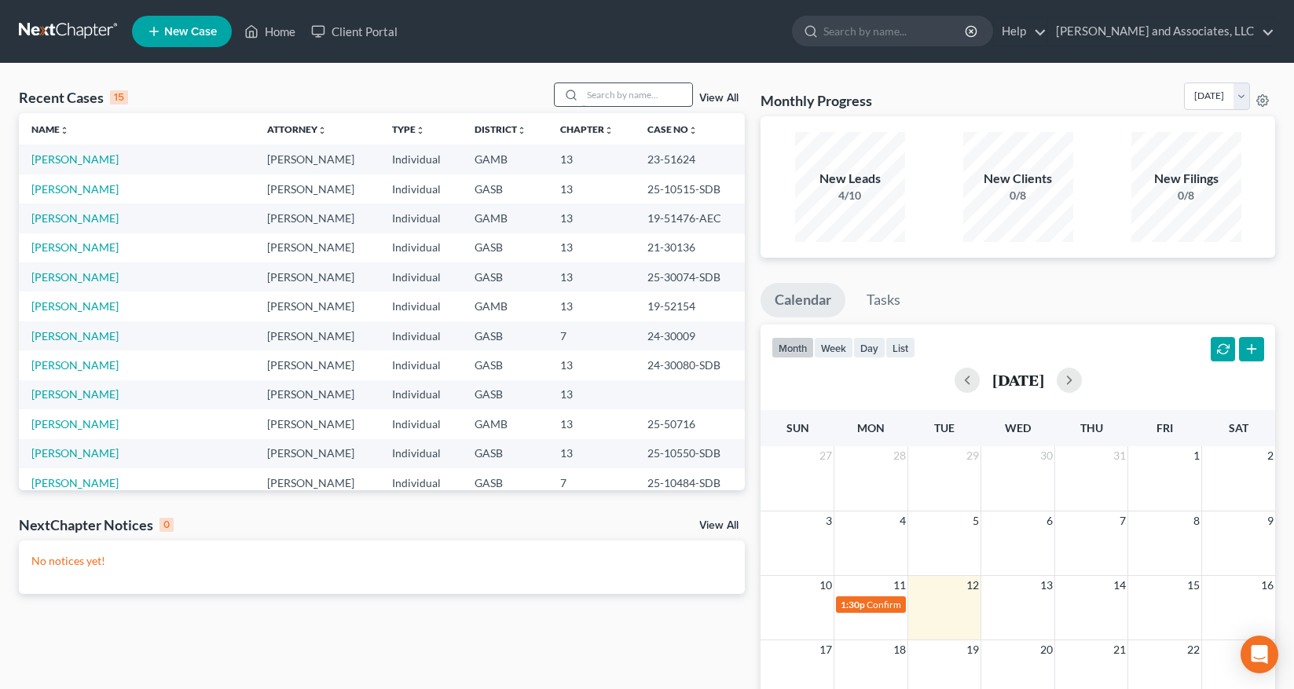
click at [621, 97] on input "search" at bounding box center [637, 94] width 110 height 23
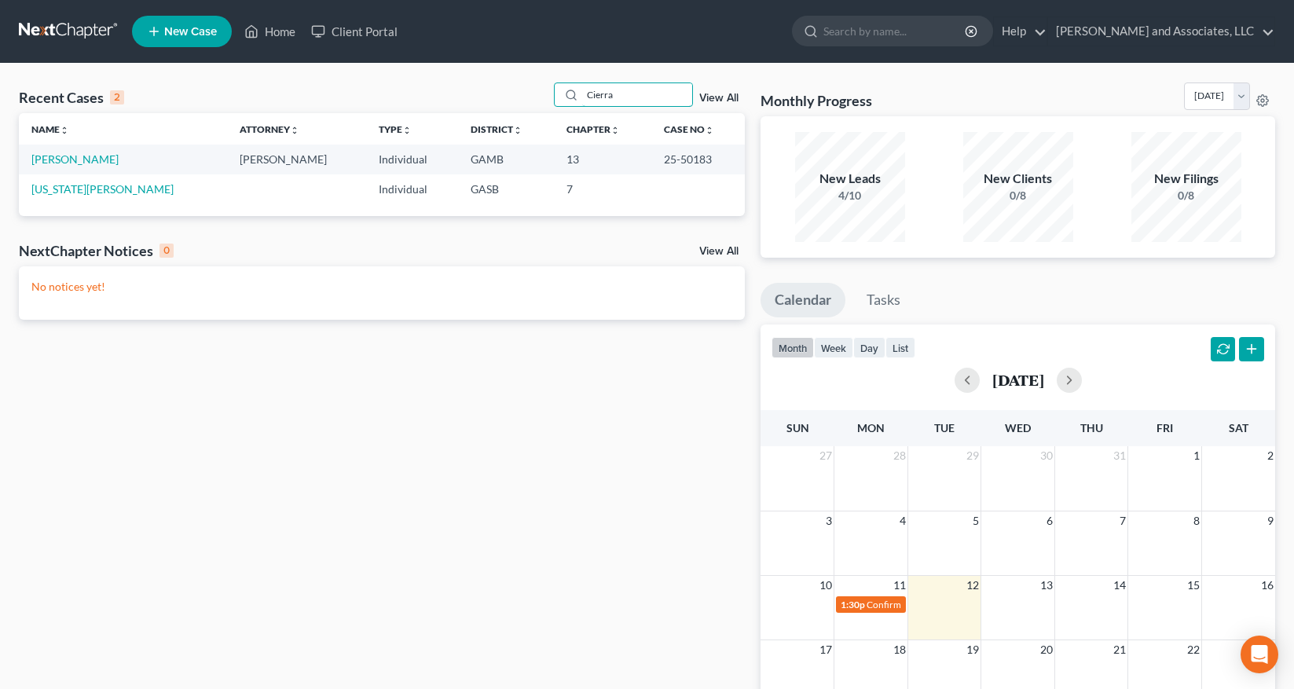
drag, startPoint x: 622, startPoint y: 92, endPoint x: 622, endPoint y: 111, distance: 18.9
click at [624, 94] on input "Cierra" at bounding box center [637, 94] width 110 height 23
type input "C"
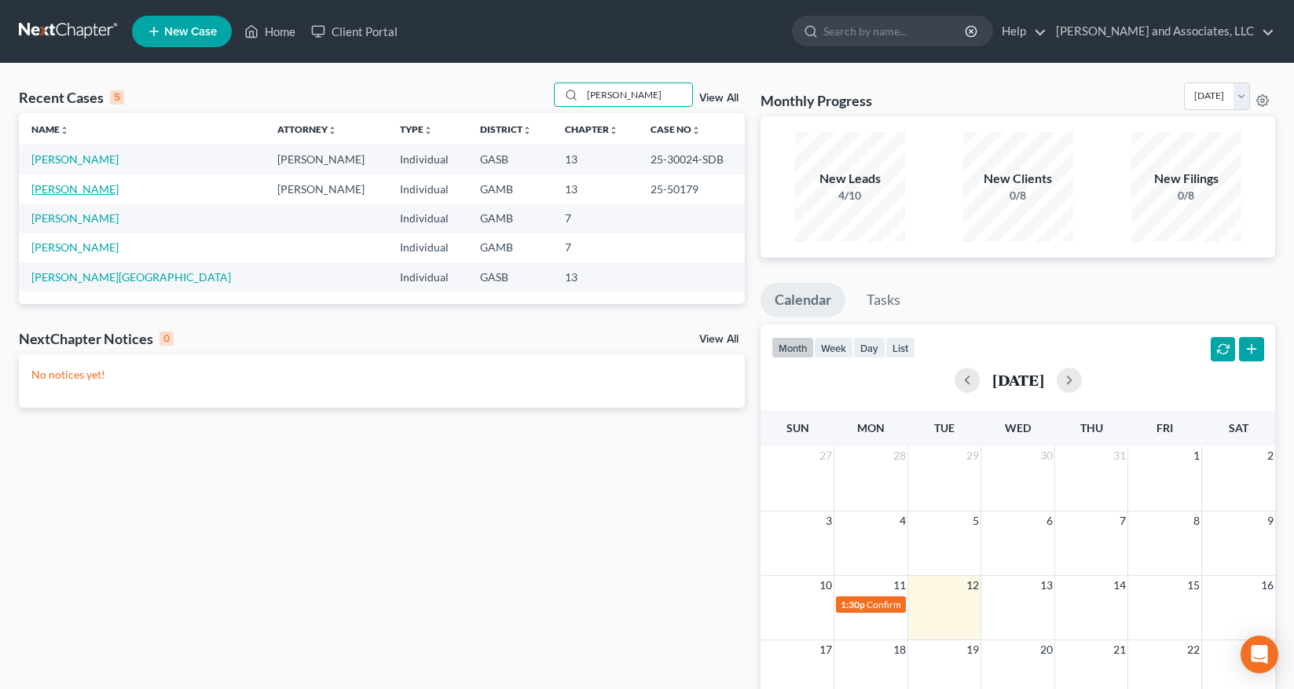
type input "[PERSON_NAME]"
click at [85, 189] on link "[PERSON_NAME]" at bounding box center [74, 188] width 87 height 13
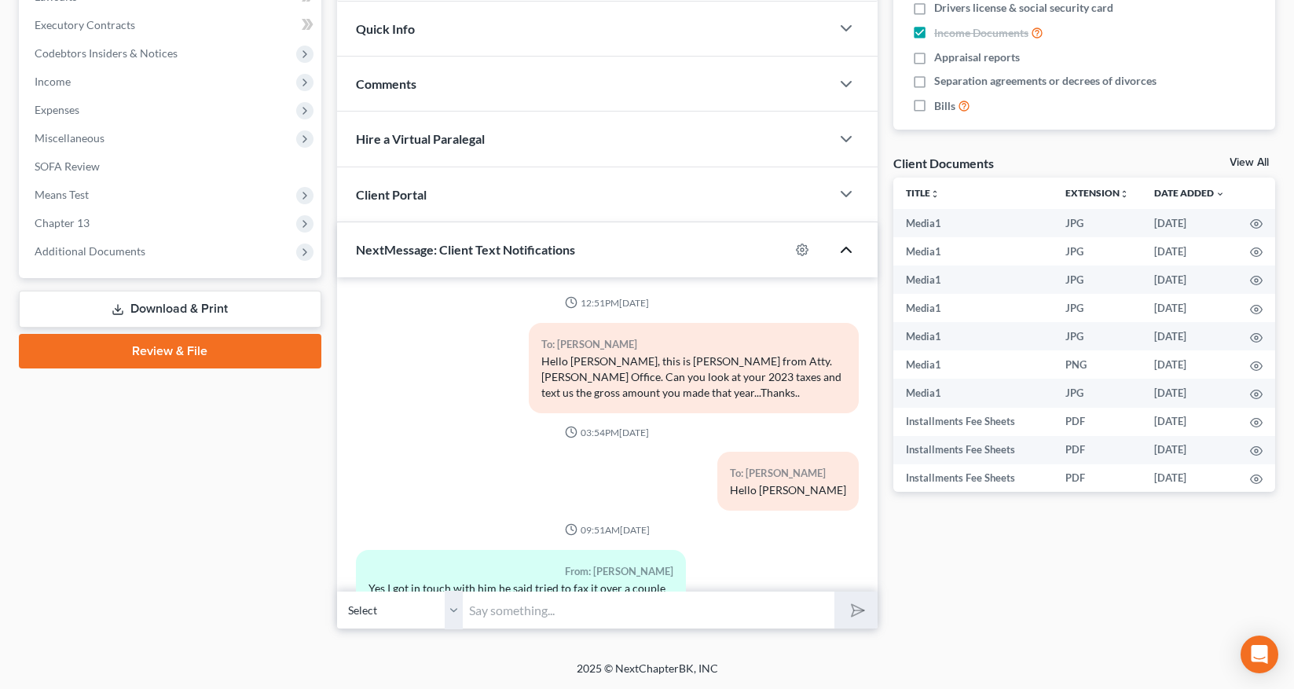
click at [849, 248] on icon "button" at bounding box center [846, 249] width 19 height 19
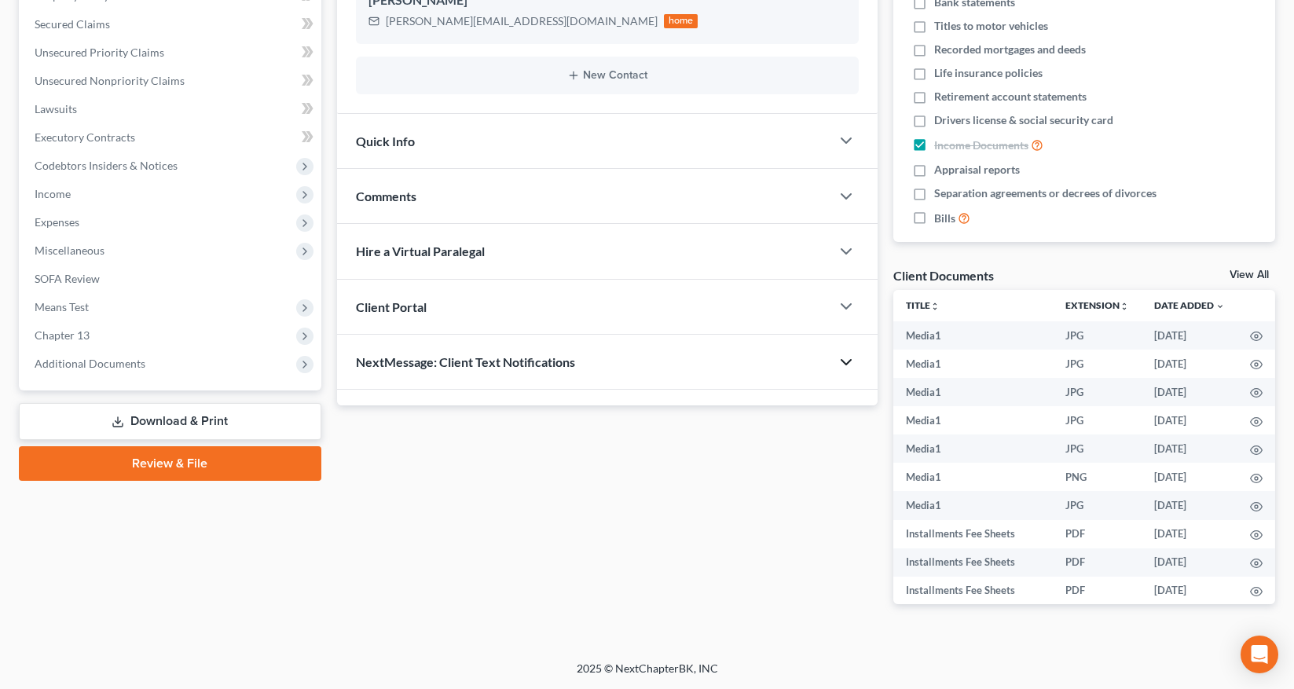
scroll to position [323, 0]
click at [849, 196] on icon "button" at bounding box center [846, 196] width 19 height 19
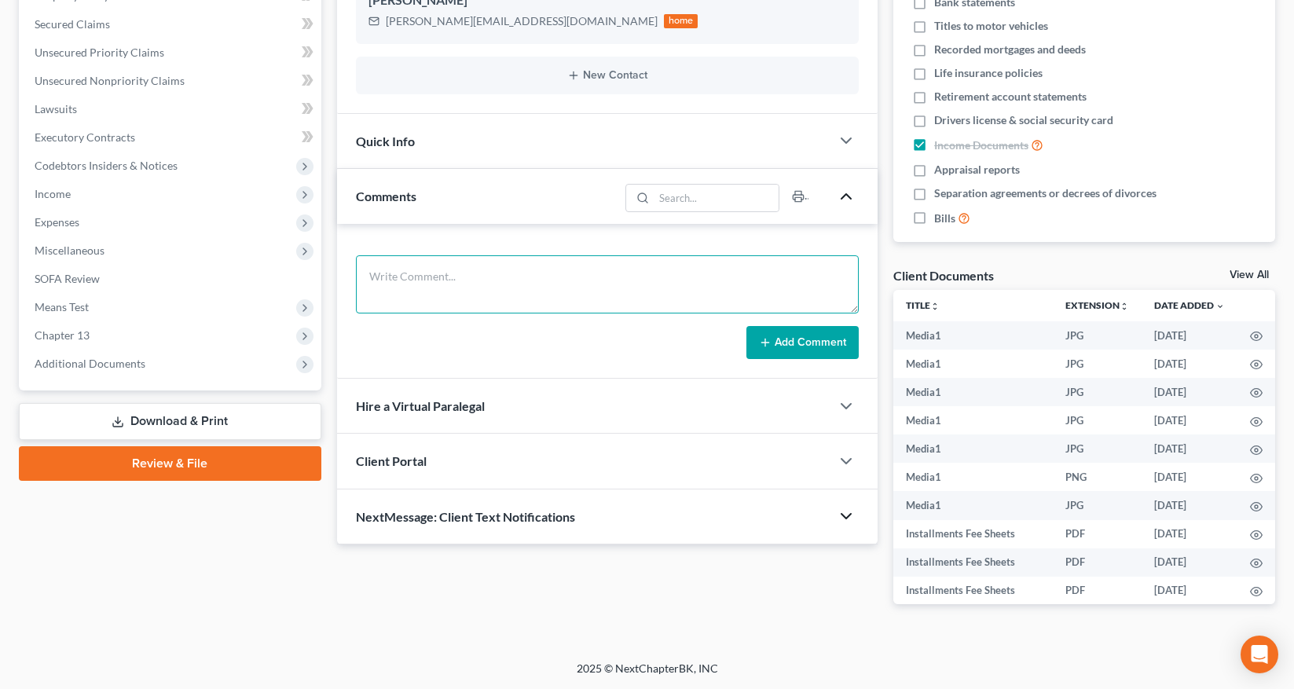
click at [391, 270] on textarea at bounding box center [607, 284] width 503 height 58
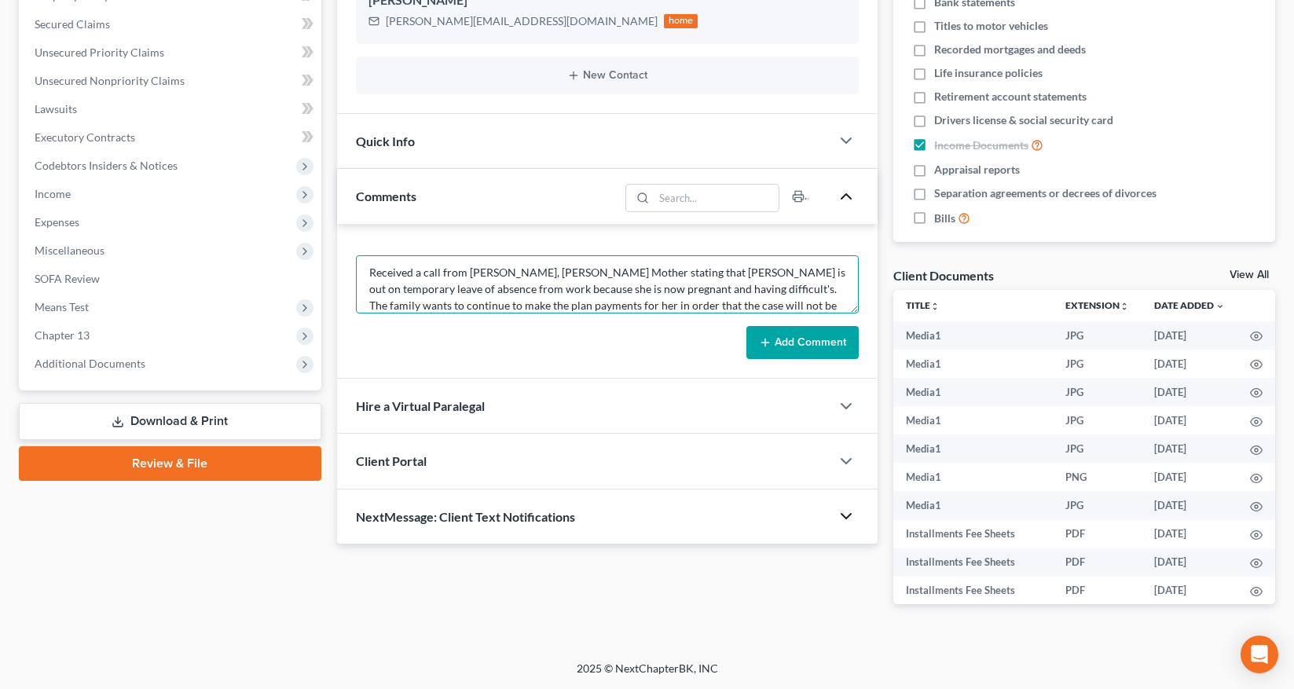
scroll to position [20, 0]
type textarea "Received a call from [PERSON_NAME], [PERSON_NAME] Mother stating that [PERSON_N…"
click at [830, 338] on button "Add Comment" at bounding box center [802, 342] width 112 height 33
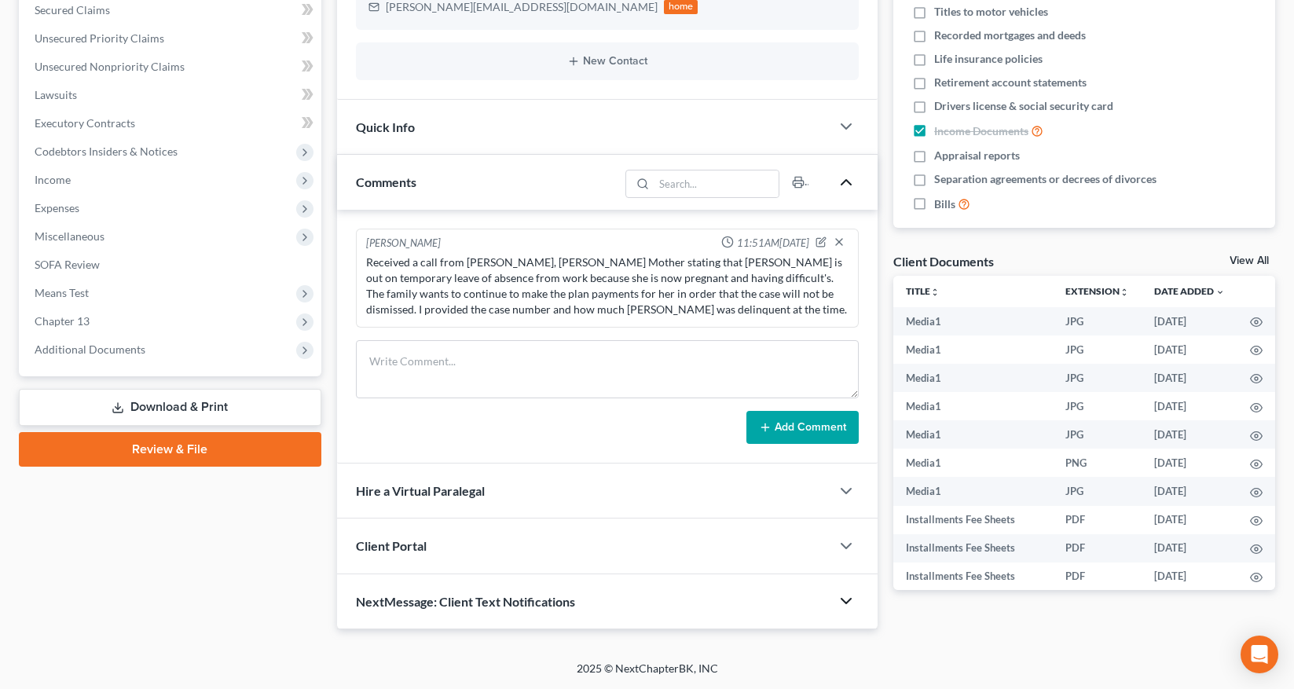
scroll to position [0, 0]
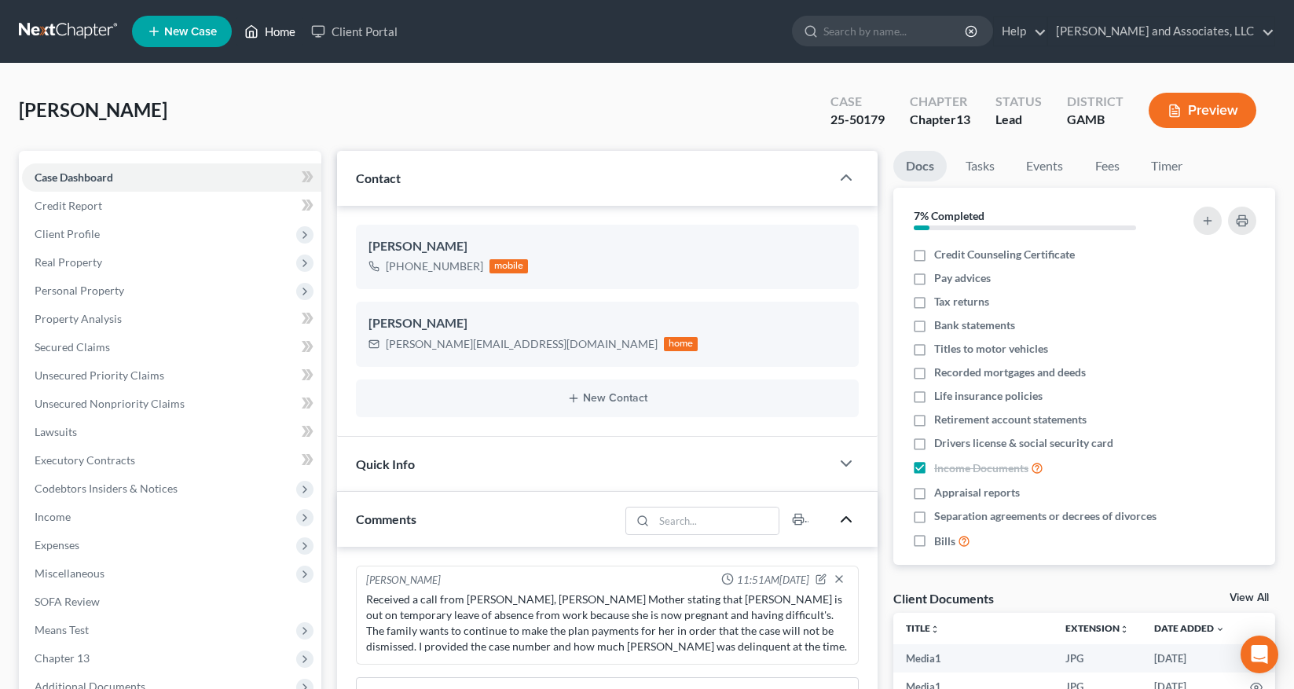
click at [277, 35] on link "Home" at bounding box center [270, 31] width 67 height 28
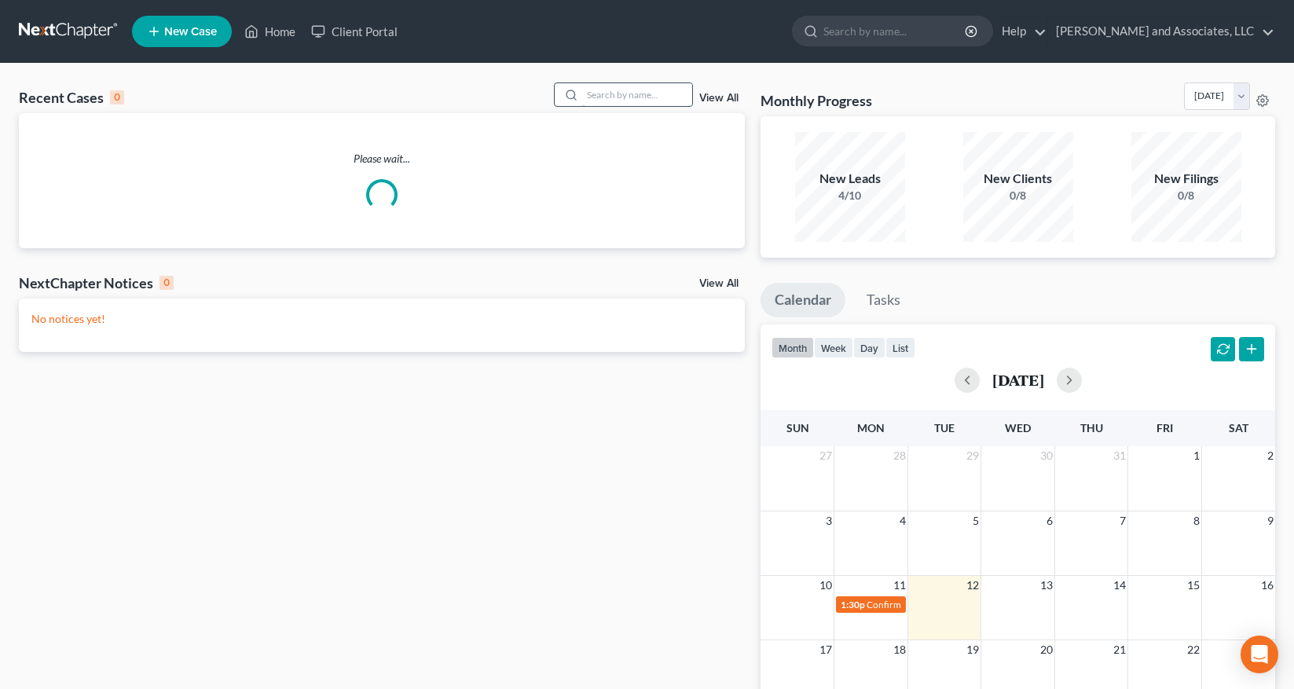
click at [607, 95] on input "search" at bounding box center [637, 94] width 110 height 23
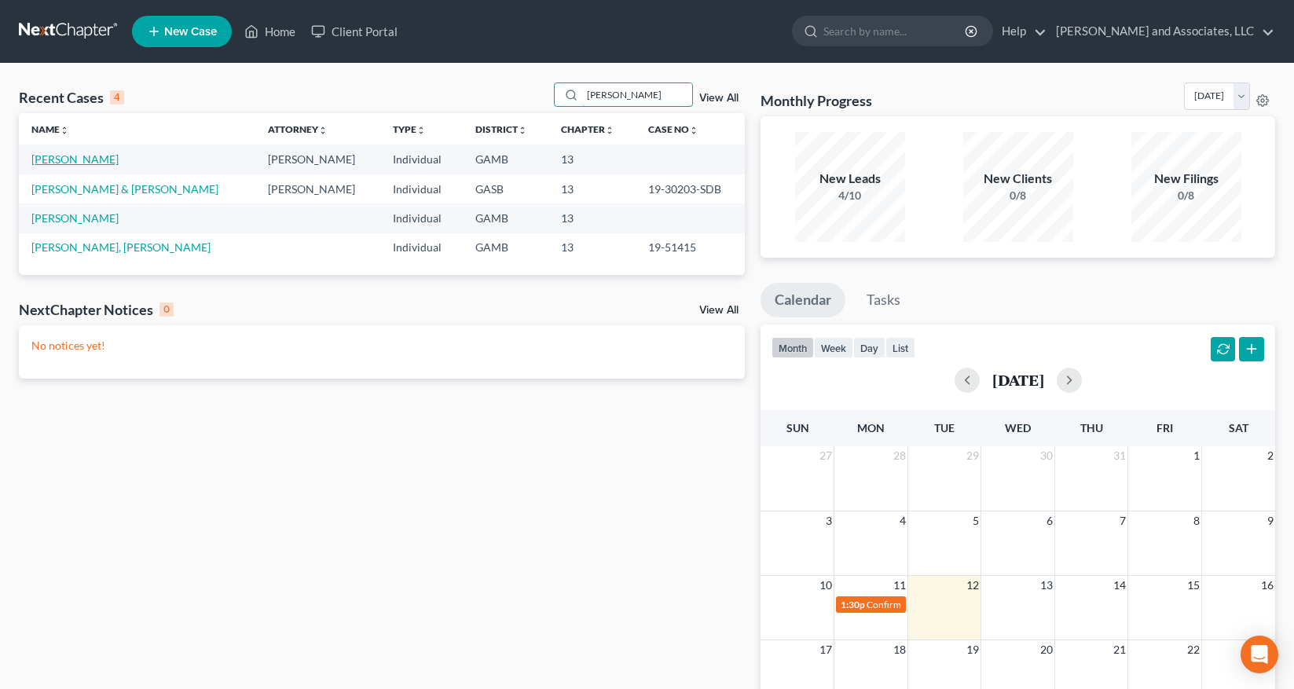
type input "[PERSON_NAME]"
click at [90, 159] on link "[PERSON_NAME]" at bounding box center [74, 158] width 87 height 13
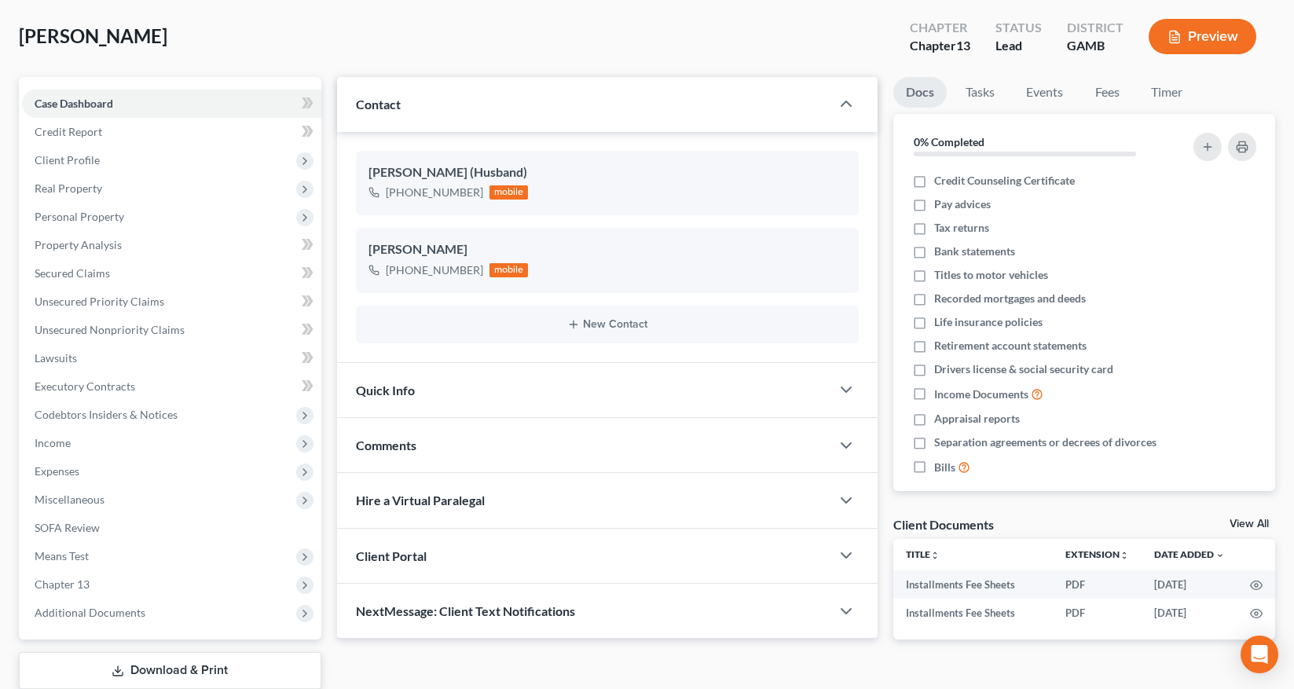
scroll to position [174, 0]
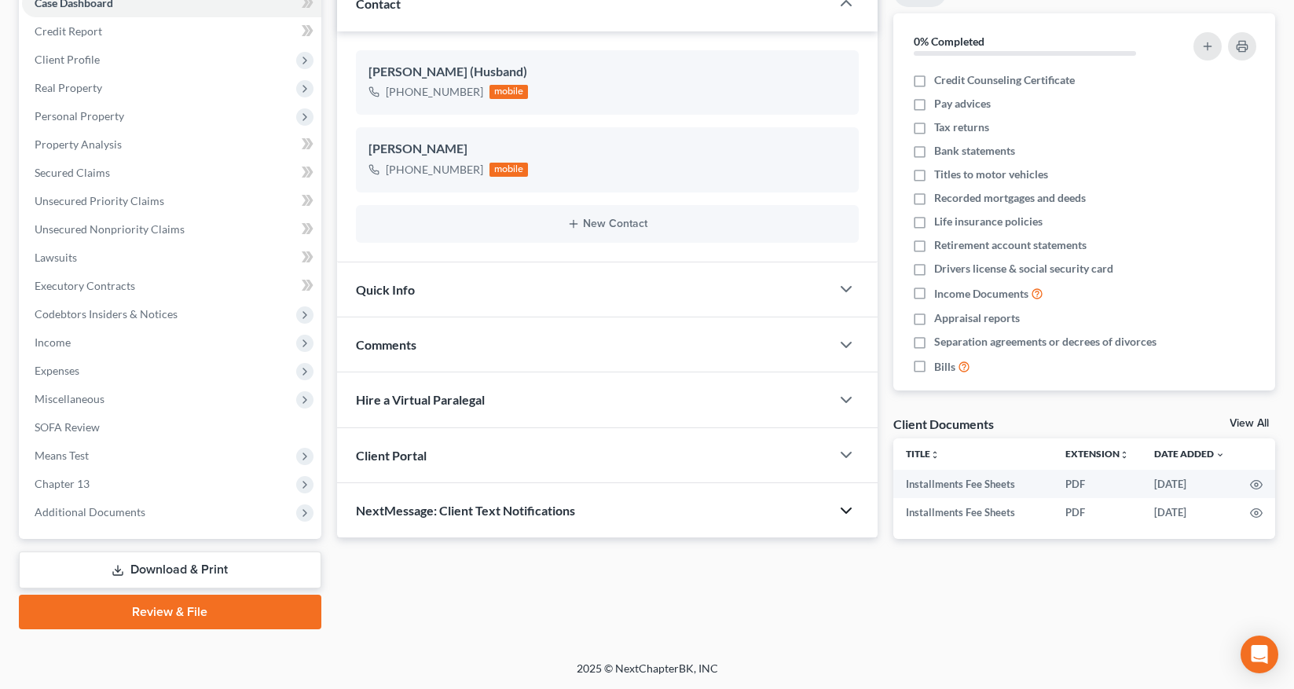
click at [849, 507] on icon "button" at bounding box center [846, 510] width 19 height 19
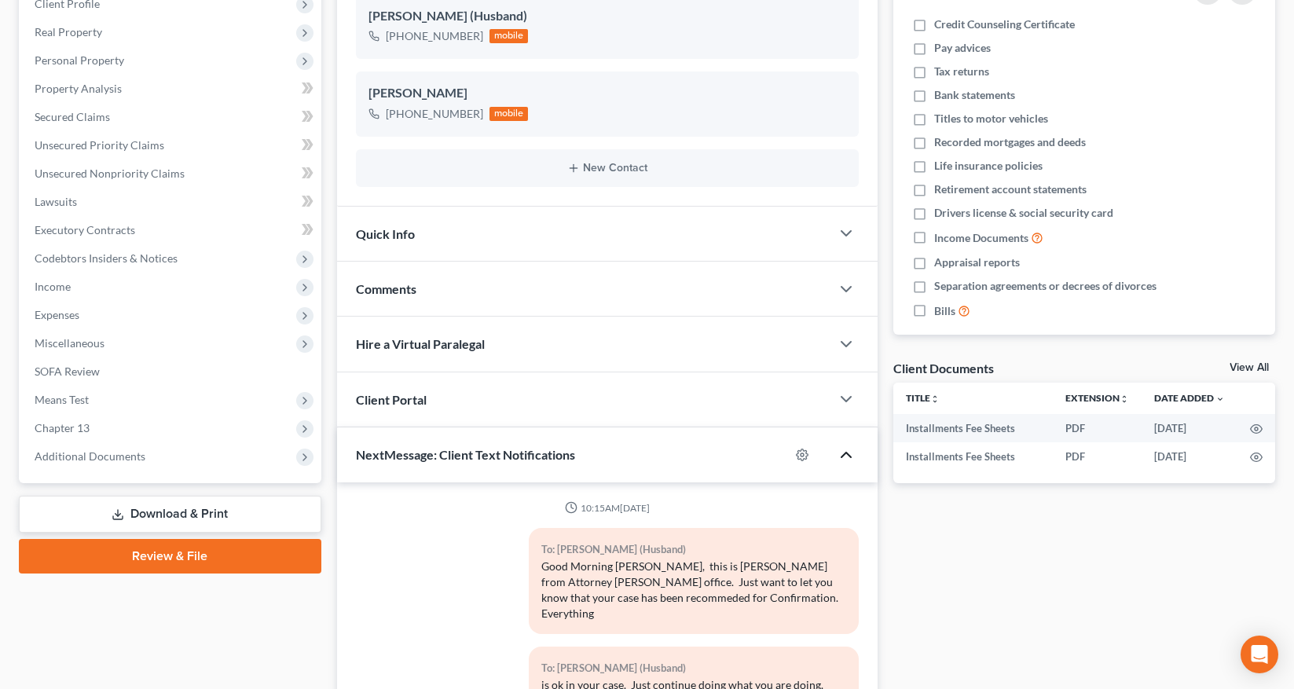
scroll to position [435, 0]
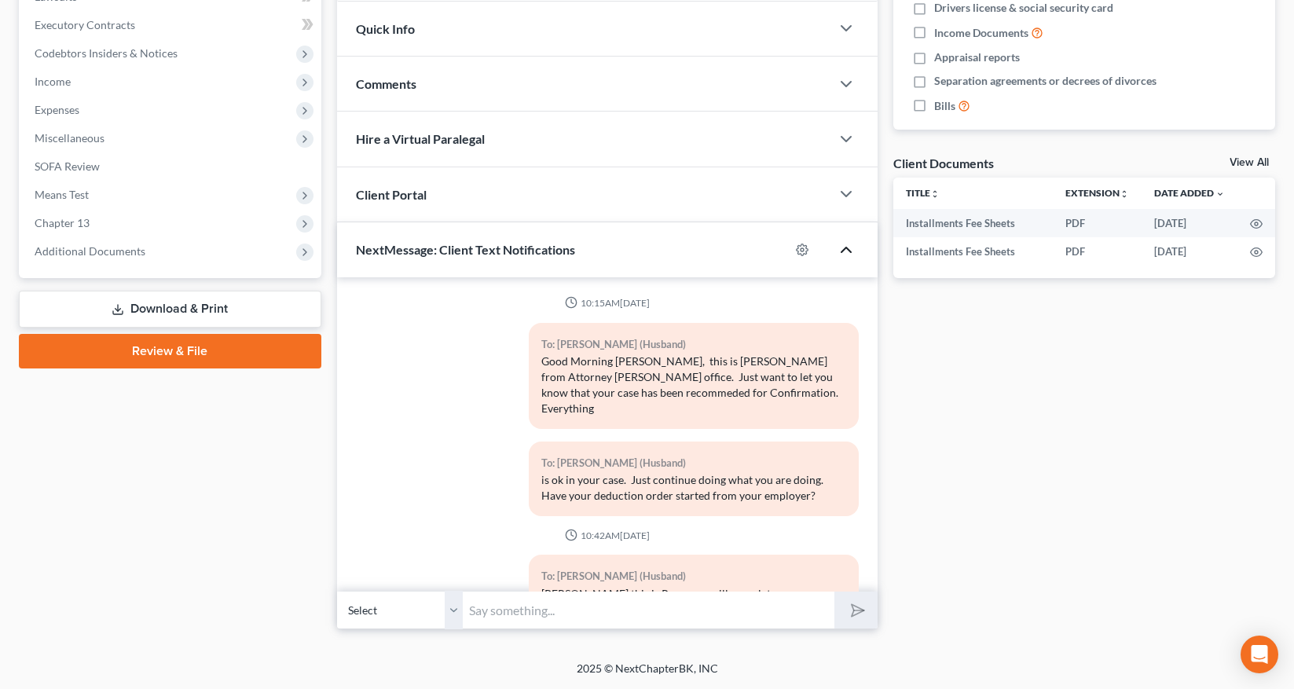
click at [457, 614] on select "Select [PHONE_NUMBER] - [PERSON_NAME] [PHONE_NUMBER] - [PERSON_NAME] (Husband)" at bounding box center [400, 610] width 126 height 39
click at [337, 591] on select "Select [PHONE_NUMBER] - [PERSON_NAME] [PHONE_NUMBER] - [PERSON_NAME] (Husband)" at bounding box center [400, 610] width 126 height 39
click at [495, 611] on input "text" at bounding box center [649, 610] width 372 height 39
type input "g"
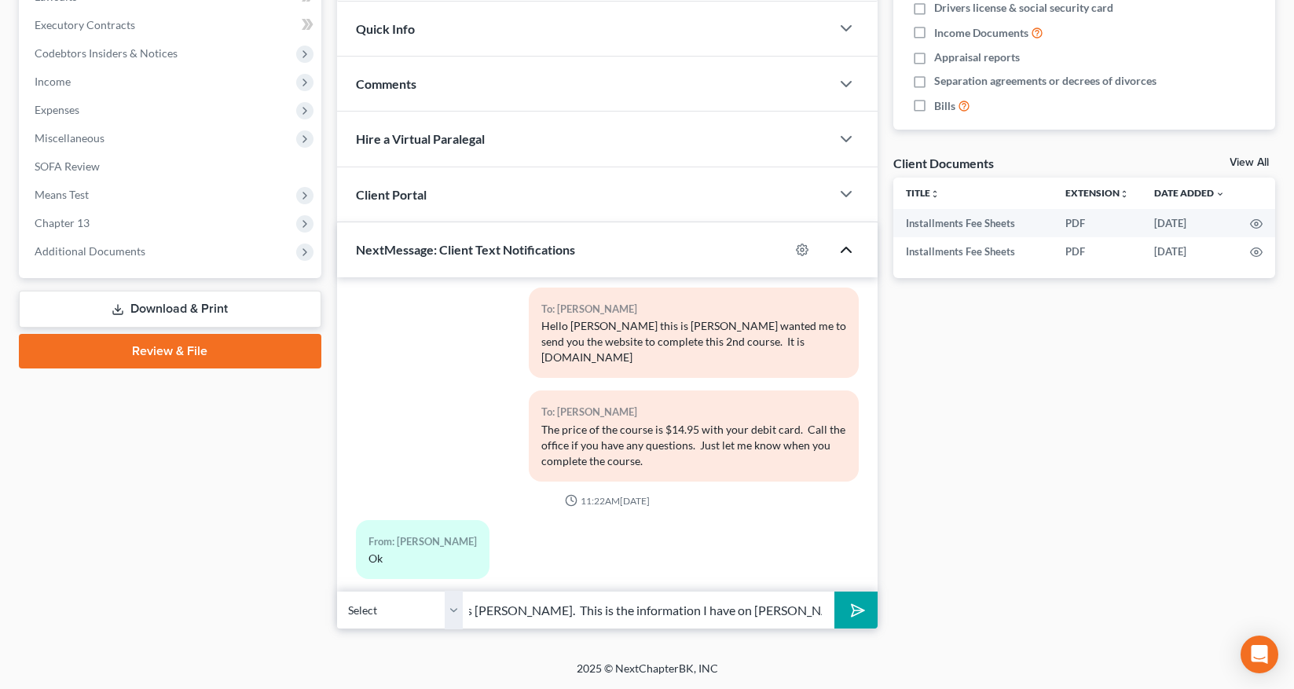
scroll to position [400, 0]
type input "Good Afternoon [PERSON_NAME], this is [PERSON_NAME]. This is the information I …"
click at [848, 611] on icon "submit" at bounding box center [855, 611] width 22 height 22
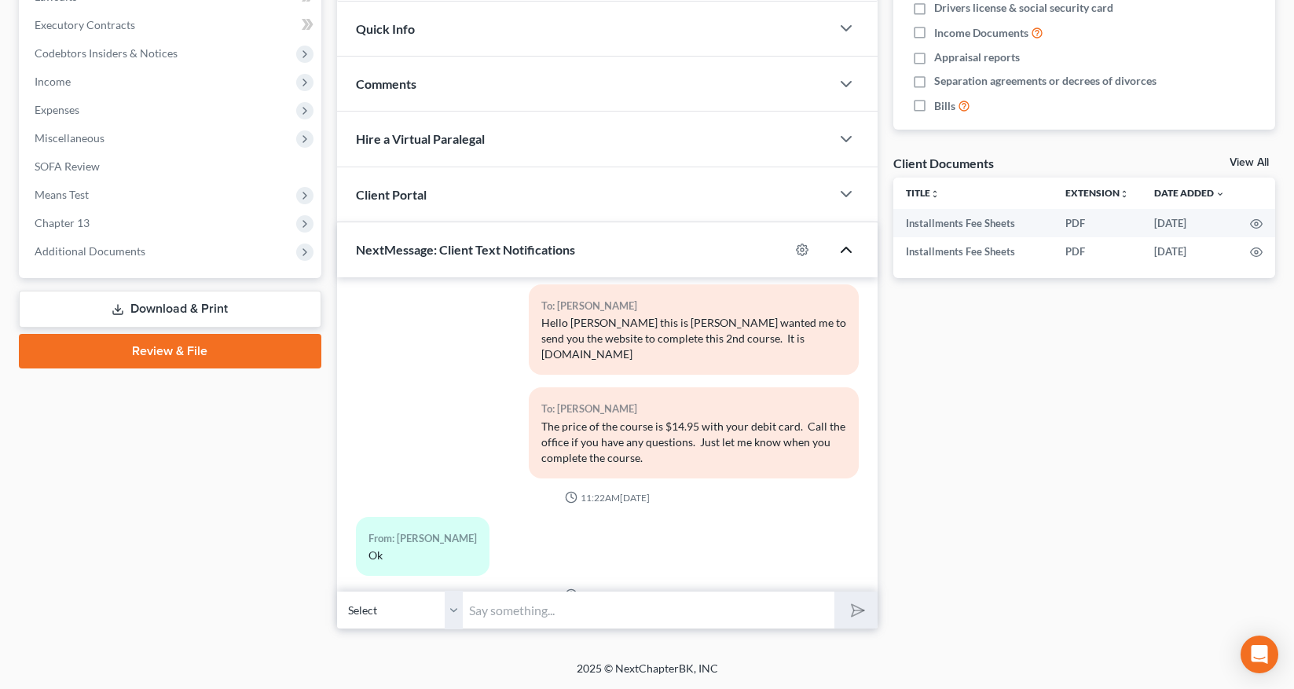
scroll to position [513, 0]
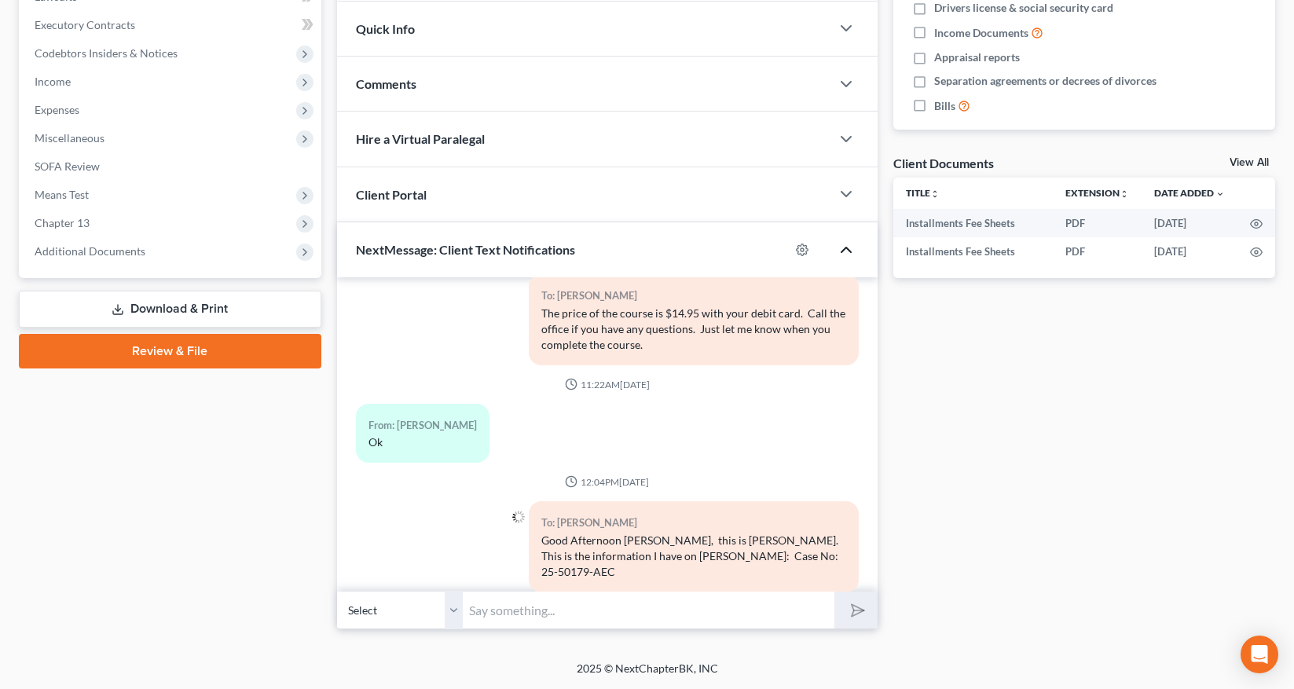
click at [457, 617] on select "Select [PHONE_NUMBER] - [PERSON_NAME] [PHONE_NUMBER] - [PERSON_NAME] (Husband)" at bounding box center [400, 610] width 126 height 39
click at [337, 591] on select "Select [PHONE_NUMBER] - [PERSON_NAME] [PHONE_NUMBER] - [PERSON_NAME] (Husband)" at bounding box center [400, 610] width 126 height 39
click at [491, 603] on input "text" at bounding box center [649, 610] width 372 height 39
type input "You will need to start making the payment [DATE][DATE] in the amount of $72.00 …"
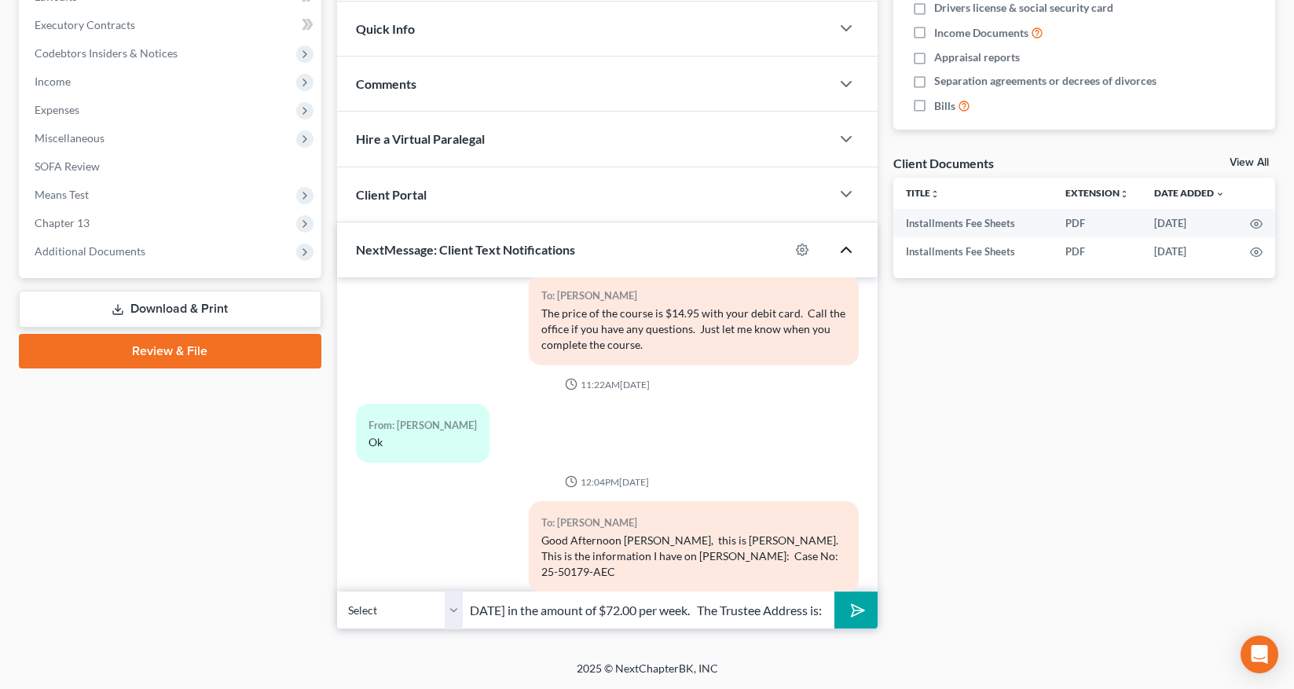
click at [834, 592] on button "submit" at bounding box center [855, 610] width 43 height 37
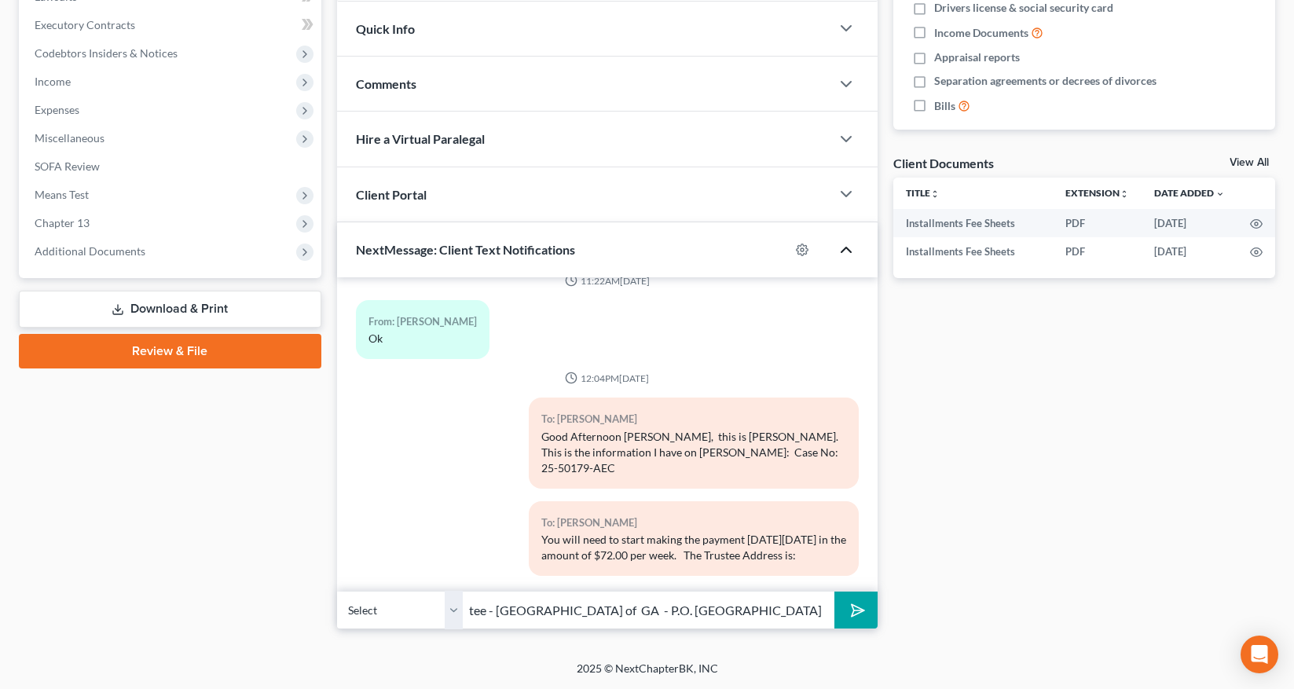
scroll to position [0, 96]
type input "Chapter 13 Trustee - [GEOGRAPHIC_DATA] of GA - P.O. [GEOGRAPHIC_DATA]"
click at [864, 610] on icon "submit" at bounding box center [855, 611] width 22 height 22
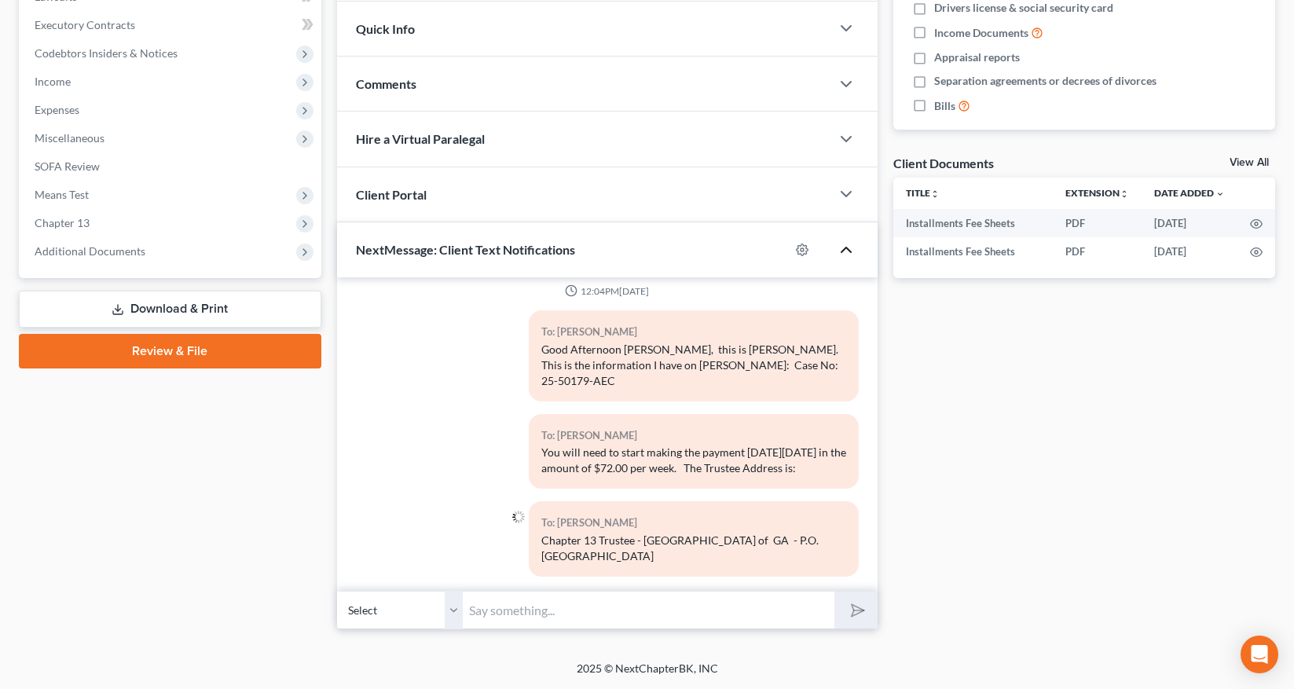
click at [478, 615] on input "text" at bounding box center [649, 610] width 372 height 39
type input "At this point she is current, because her job sent the past payment when she wa…"
click at [834, 592] on button "submit" at bounding box center [855, 610] width 43 height 37
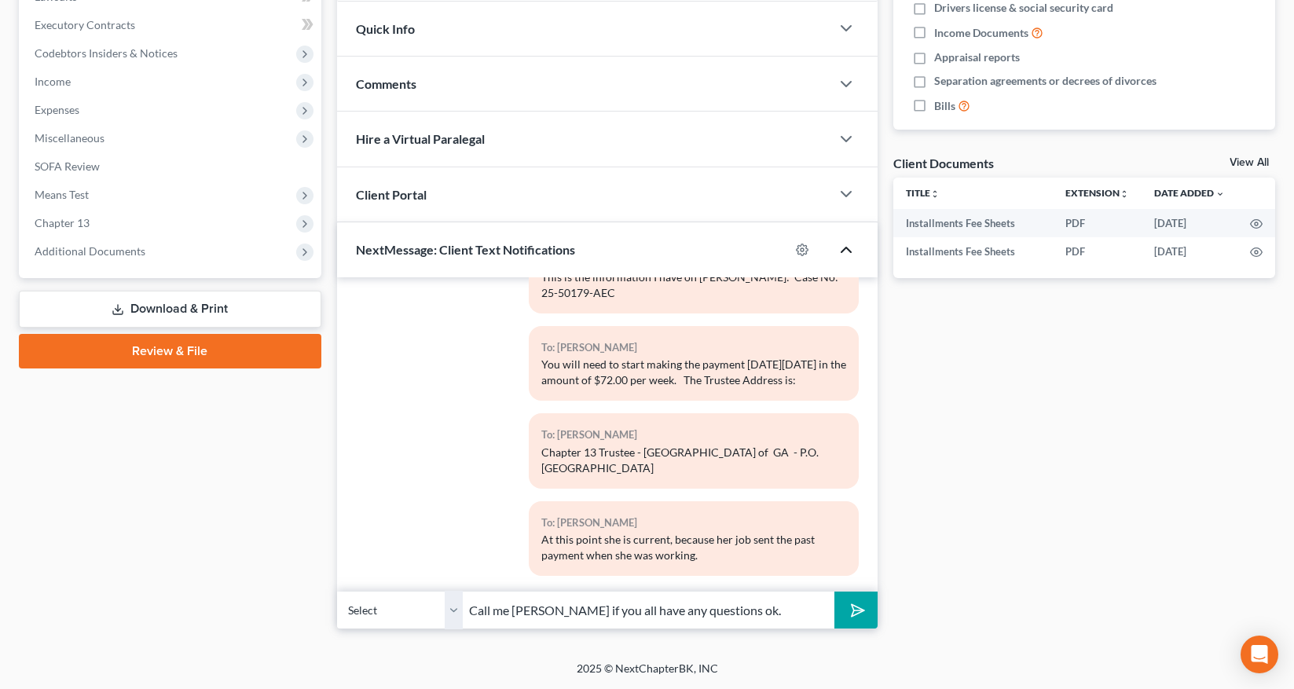
type input "Call me [PERSON_NAME] if you all have any questions ok."
click at [834, 592] on button "submit" at bounding box center [855, 610] width 43 height 37
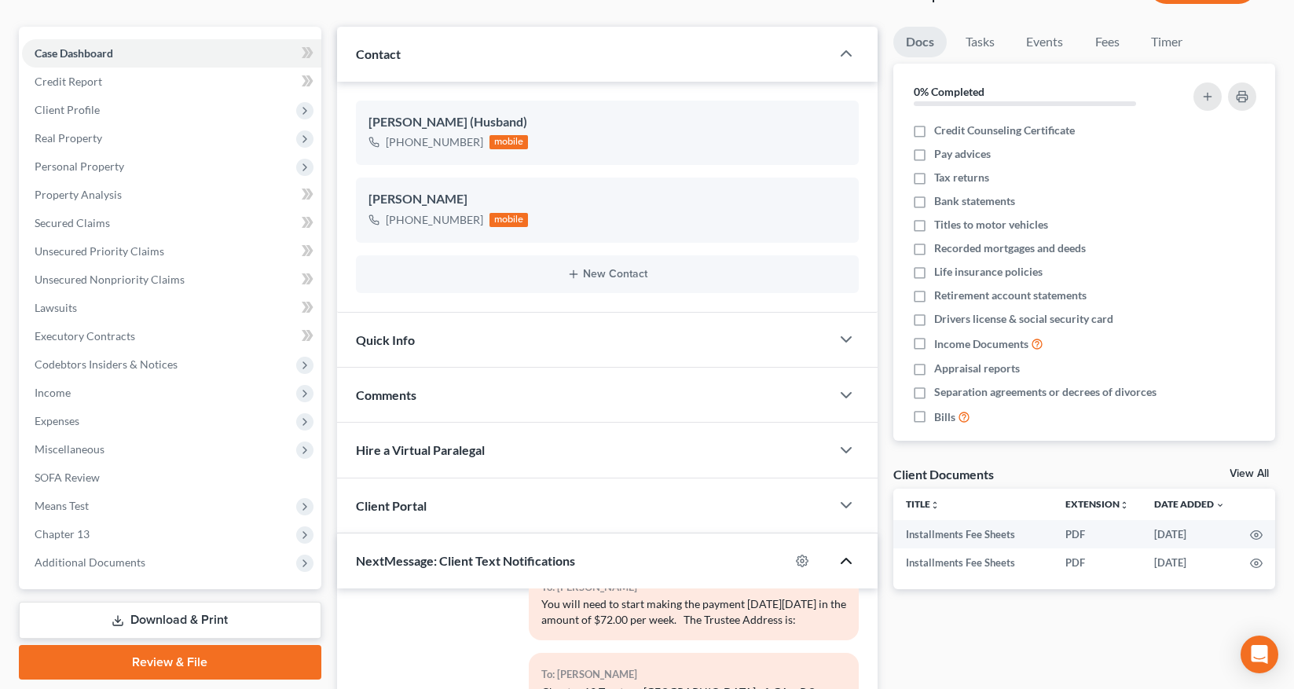
scroll to position [0, 0]
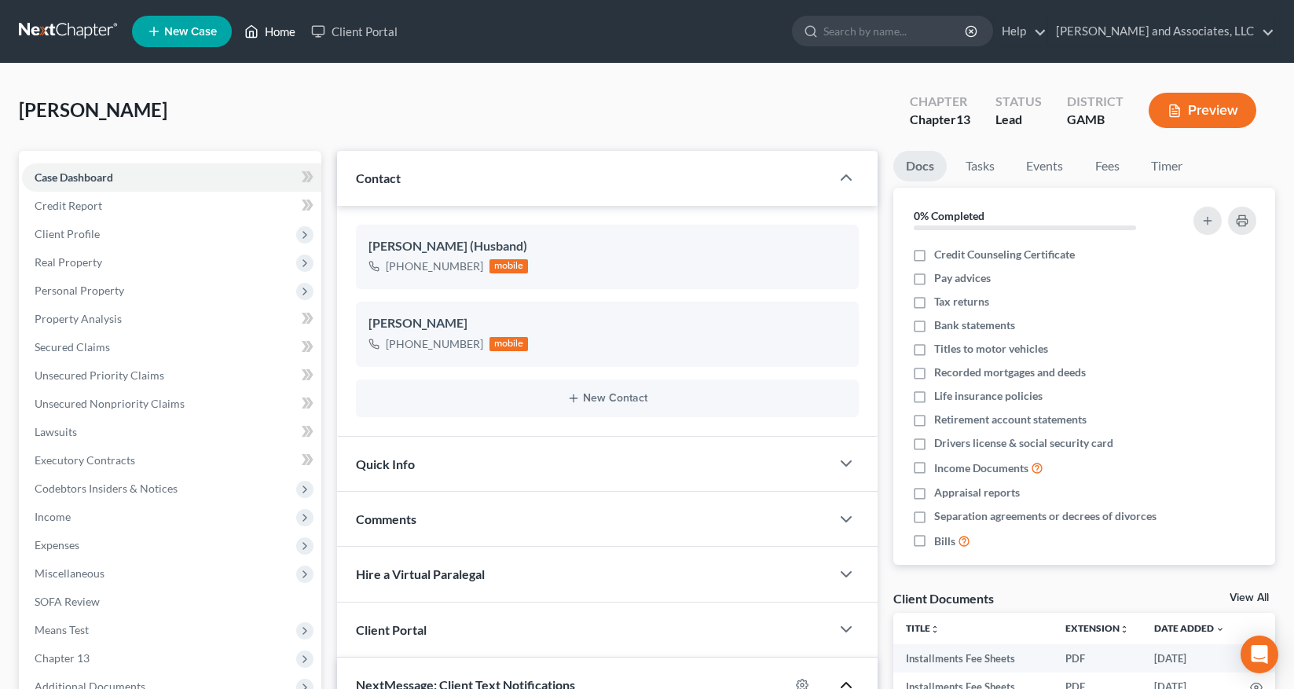
click at [281, 34] on link "Home" at bounding box center [270, 31] width 67 height 28
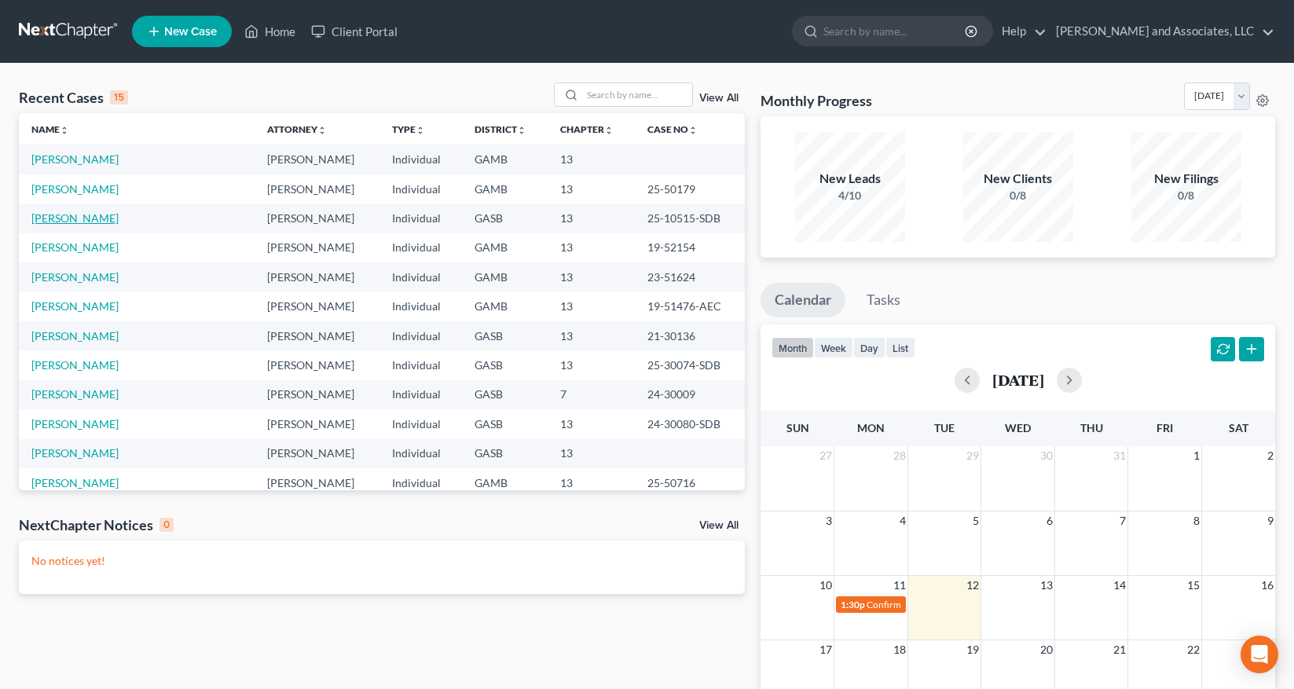
click at [68, 216] on link "[PERSON_NAME]" at bounding box center [74, 217] width 87 height 13
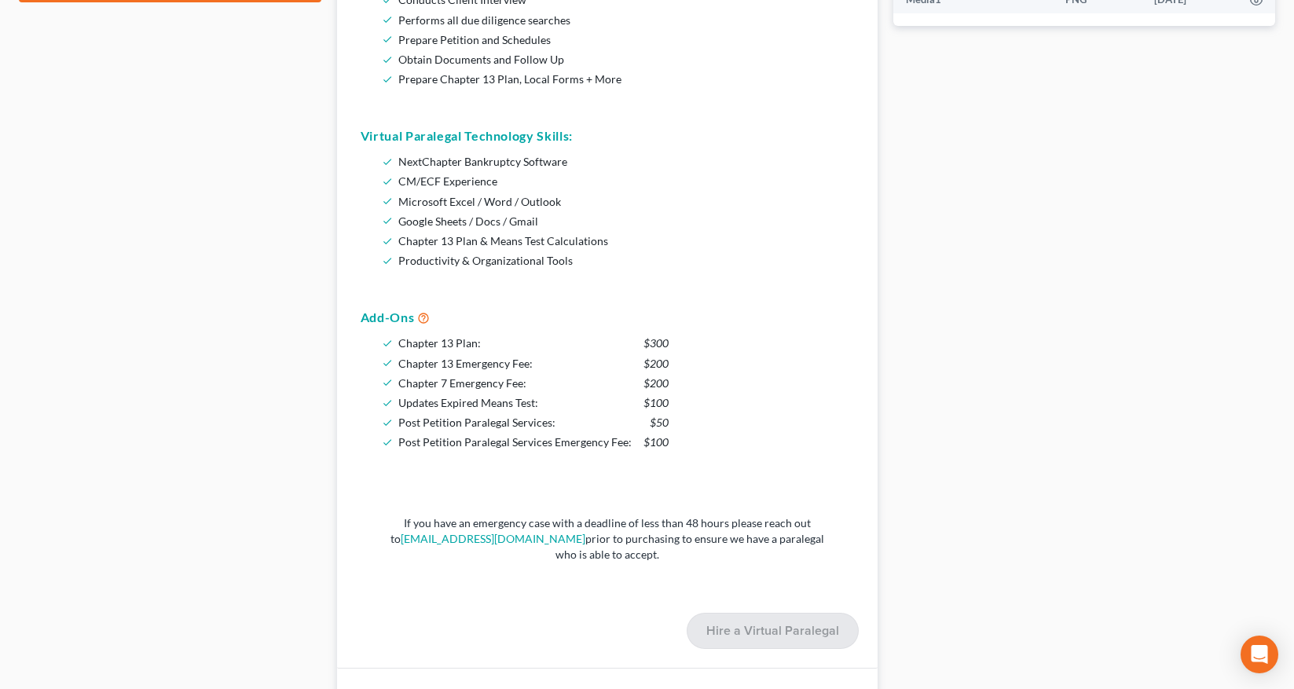
scroll to position [1303, 0]
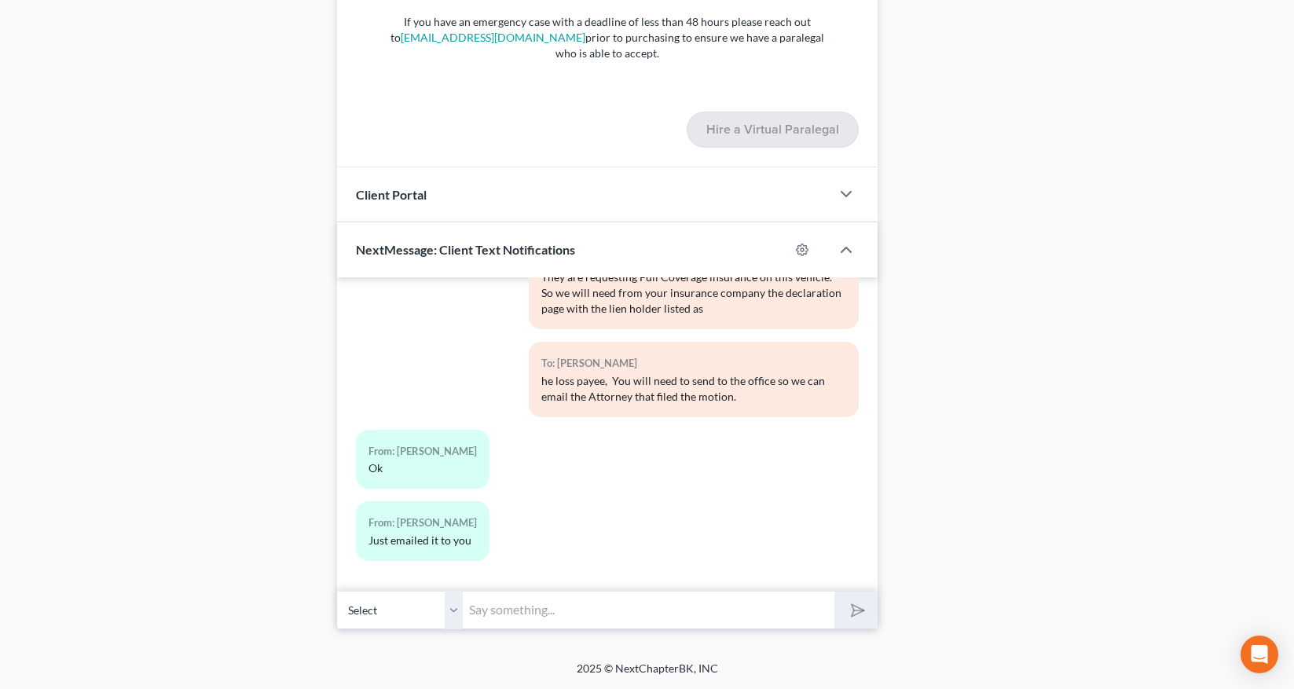
drag, startPoint x: 450, startPoint y: 611, endPoint x: 451, endPoint y: 629, distance: 17.3
click at [450, 611] on select "Select [PHONE_NUMBER] - [PERSON_NAME]" at bounding box center [400, 610] width 126 height 39
click at [337, 591] on select "Select [PHONE_NUMBER] - [PERSON_NAME]" at bounding box center [400, 610] width 126 height 39
drag, startPoint x: 492, startPoint y: 606, endPoint x: 539, endPoint y: 607, distance: 47.2
click at [496, 606] on input "text" at bounding box center [649, 610] width 372 height 39
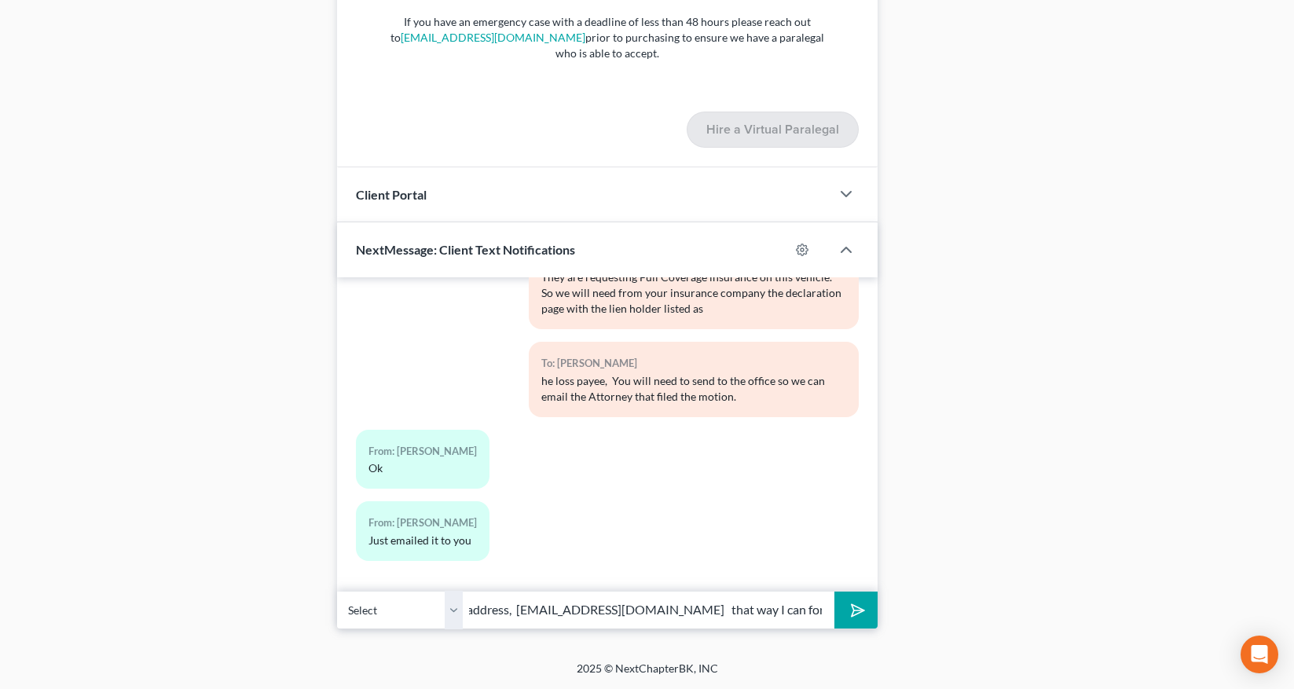
scroll to position [0, 470]
type input "Hi [PERSON_NAME] I think you sent to [PERSON_NAME], please forward to my email …"
click at [834, 592] on button "submit" at bounding box center [855, 610] width 43 height 37
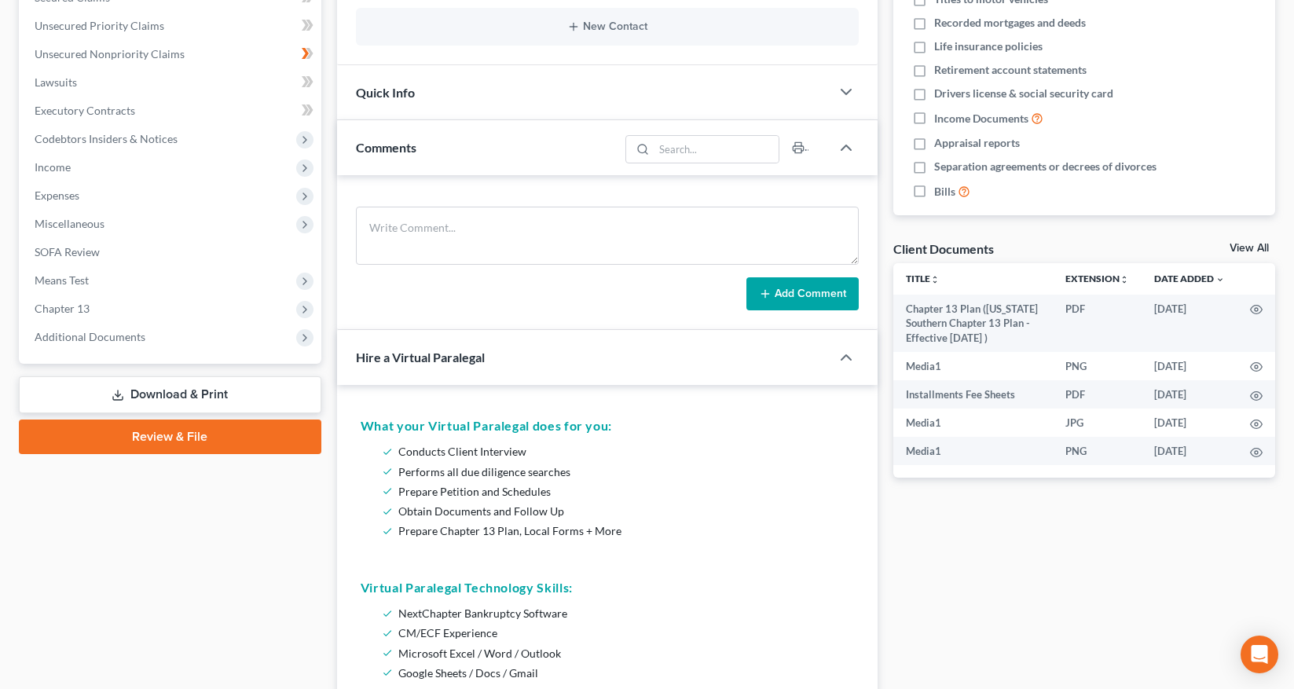
scroll to position [0, 0]
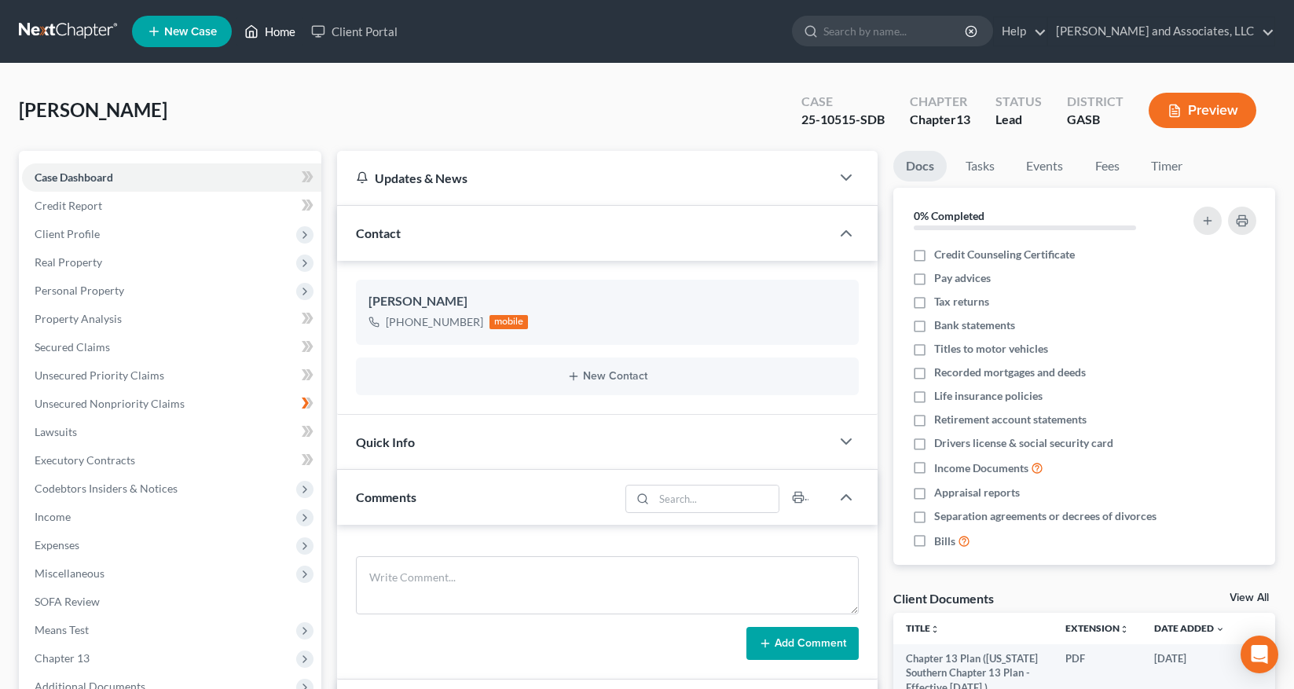
click at [284, 32] on link "Home" at bounding box center [270, 31] width 67 height 28
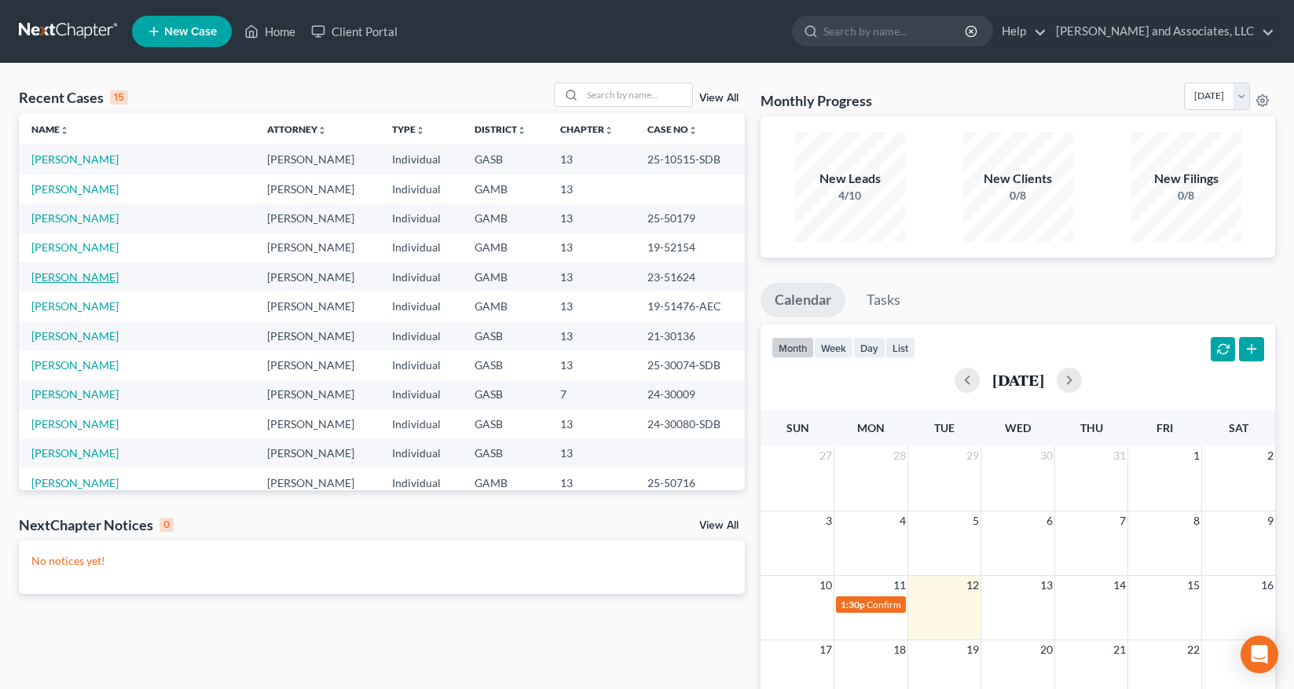
click at [86, 276] on link "[PERSON_NAME]" at bounding box center [74, 276] width 87 height 13
